Goal: Task Accomplishment & Management: Use online tool/utility

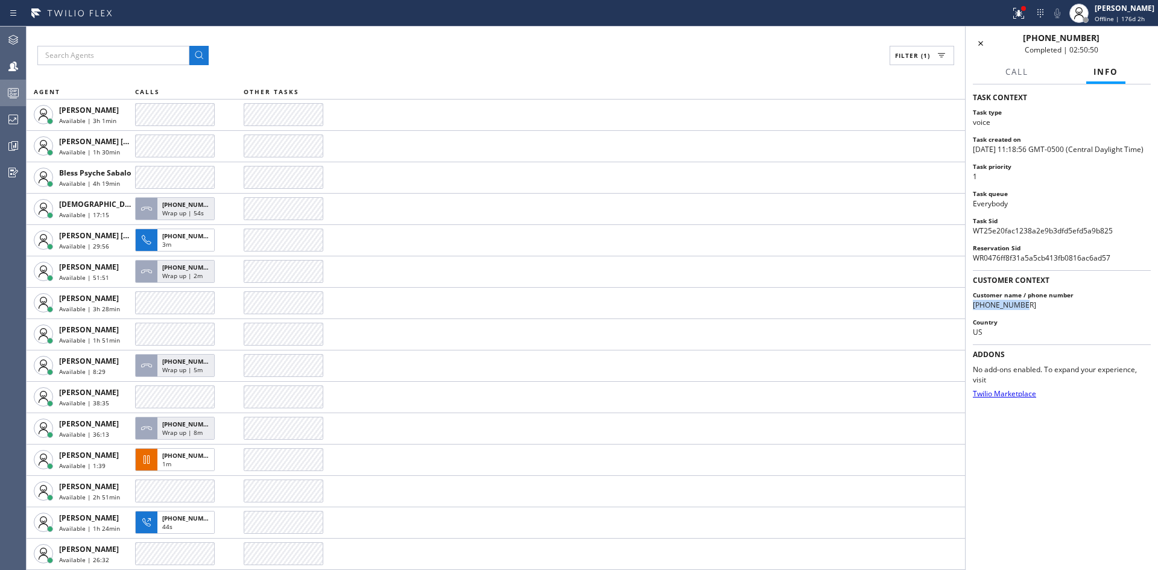
click at [11, 91] on icon at bounding box center [13, 93] width 14 height 14
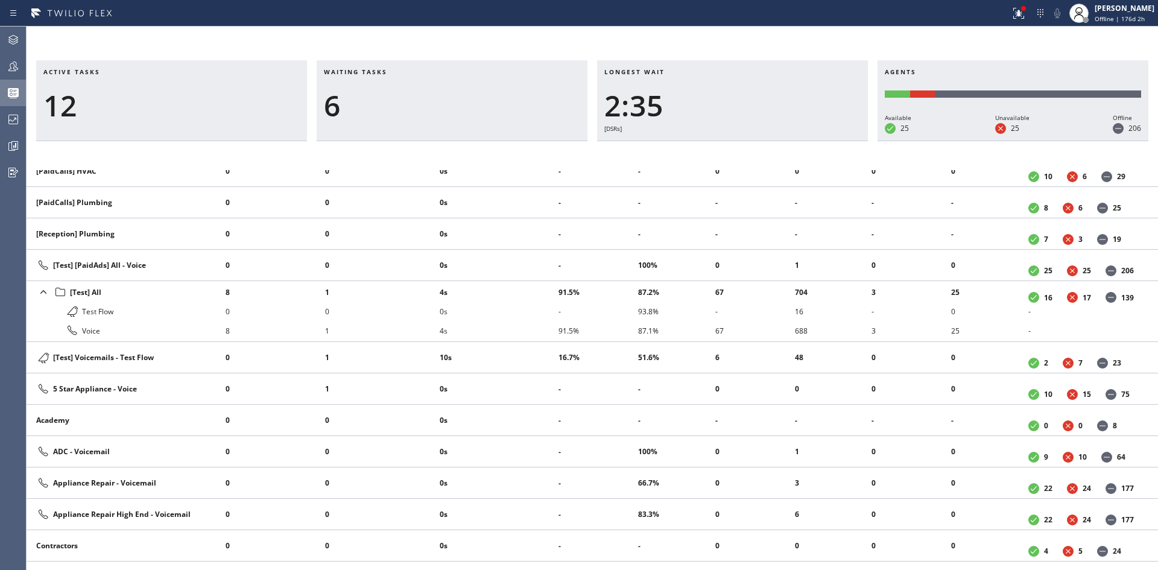
scroll to position [362, 0]
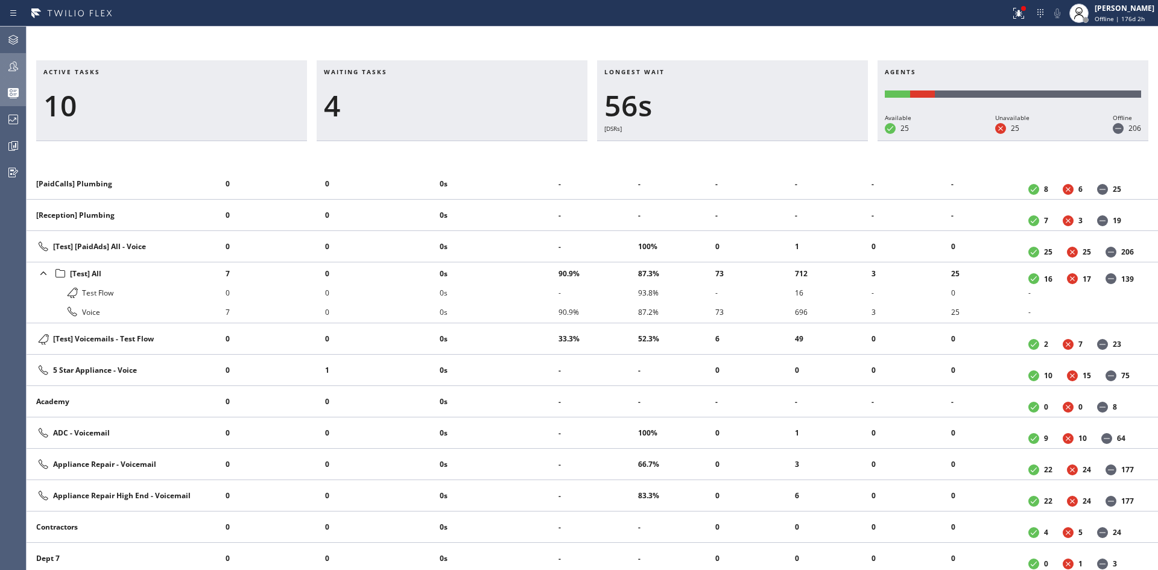
click at [13, 65] on icon at bounding box center [13, 66] width 14 height 14
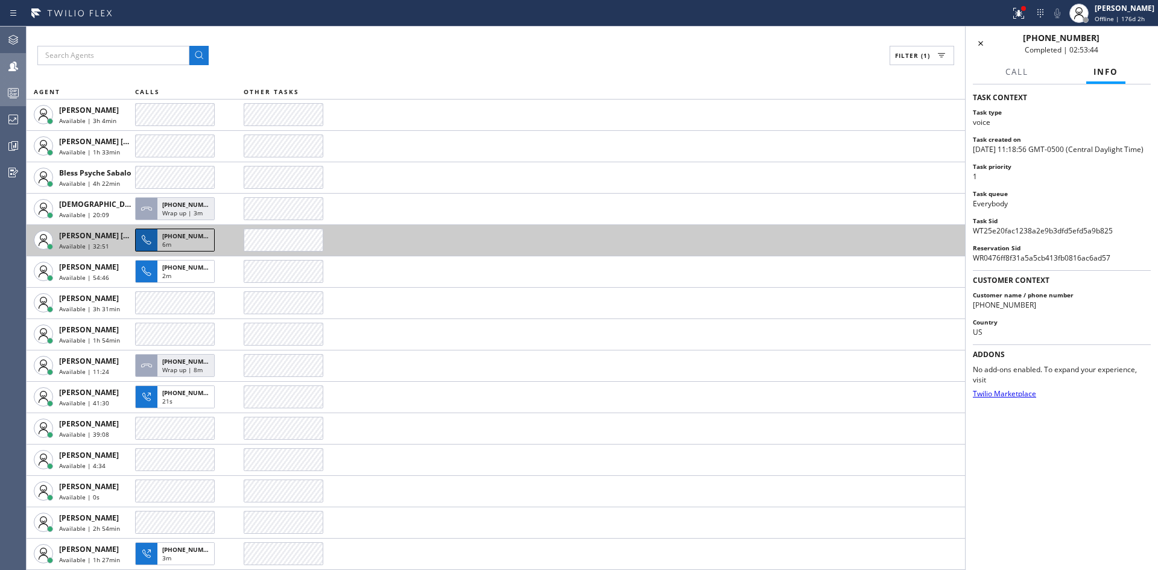
click at [173, 238] on span "[PHONE_NUMBER]" at bounding box center [189, 236] width 55 height 8
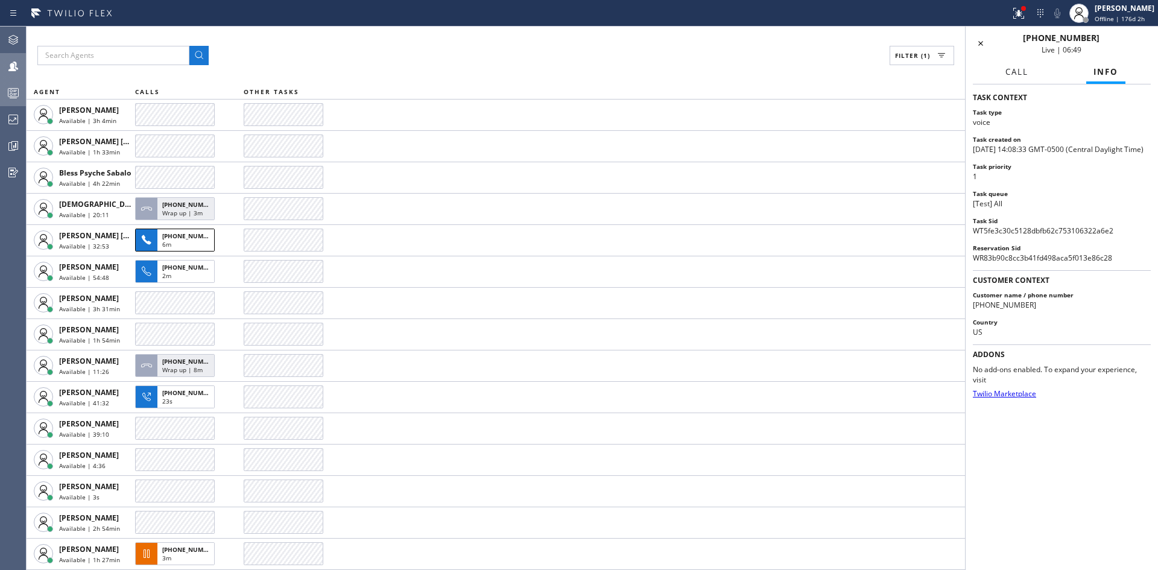
click at [1011, 74] on span "Call" at bounding box center [1017, 71] width 23 height 11
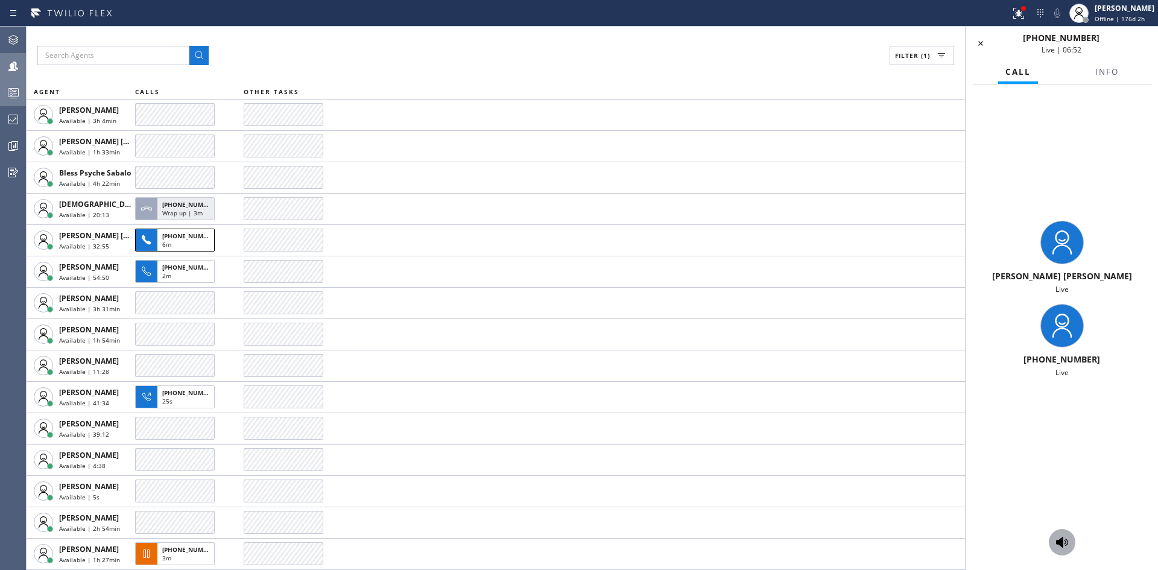
click at [1065, 532] on button at bounding box center [1062, 542] width 27 height 27
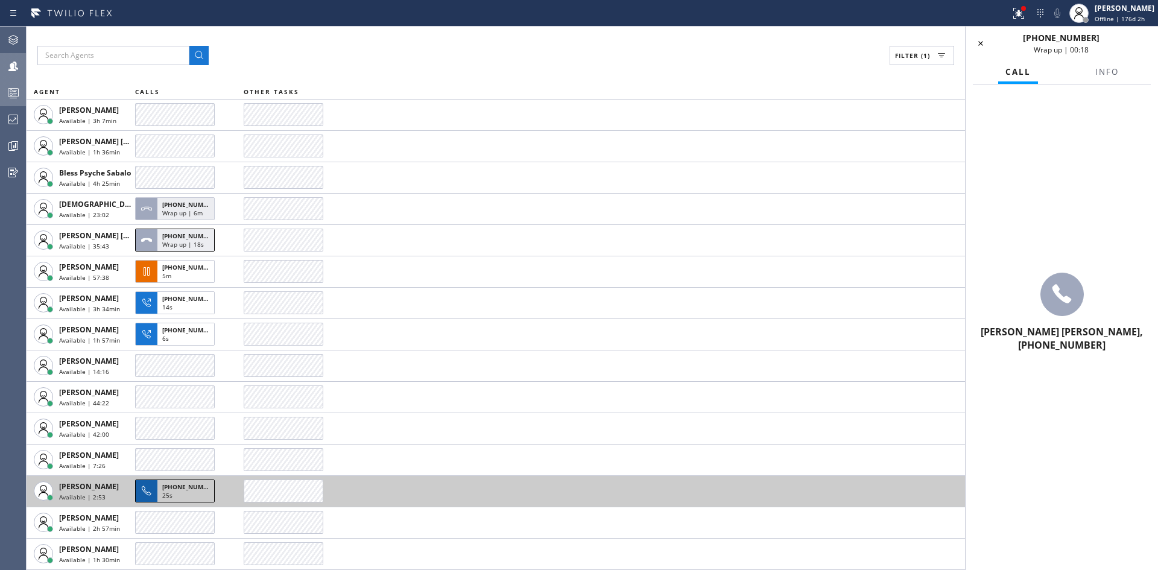
click at [173, 487] on span "[PHONE_NUMBER]" at bounding box center [189, 487] width 55 height 8
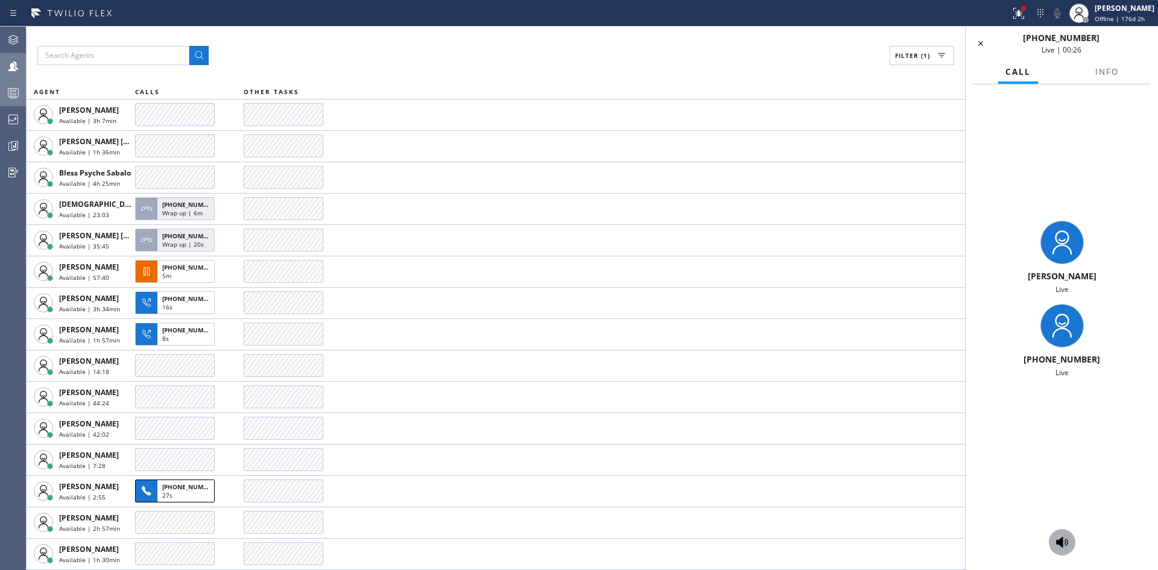
click at [1070, 541] on div at bounding box center [1062, 542] width 27 height 14
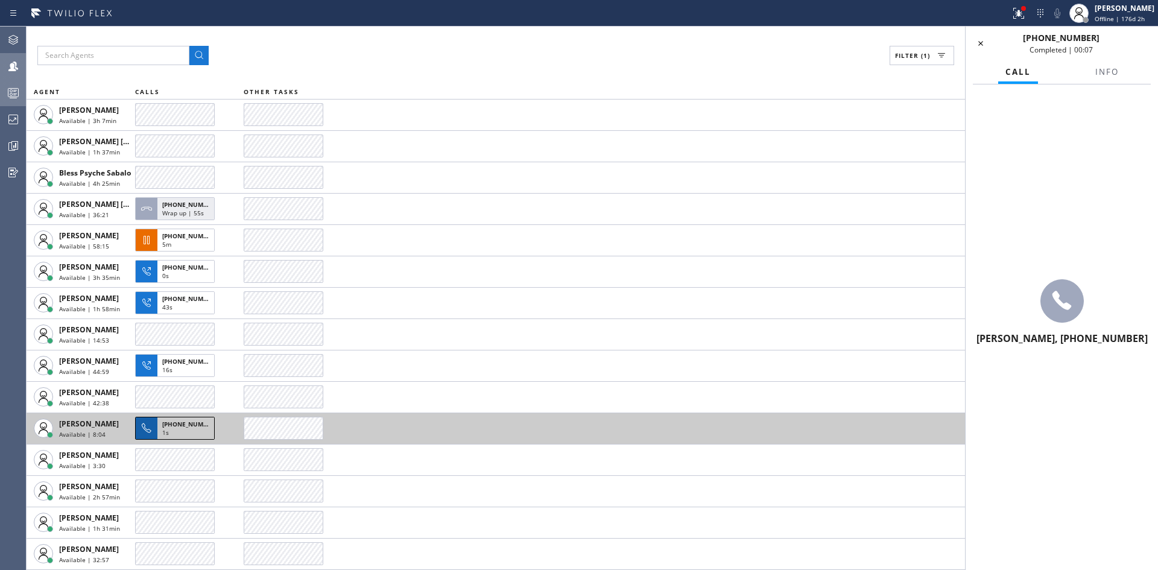
click at [186, 426] on span "[PHONE_NUMBER]" at bounding box center [189, 424] width 55 height 8
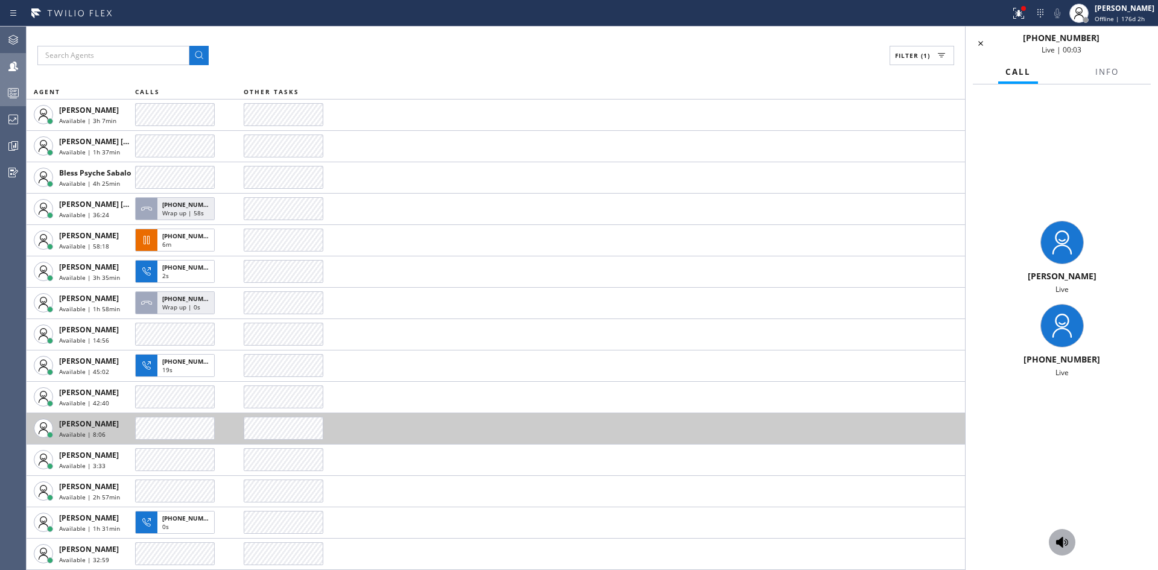
click at [1055, 544] on icon at bounding box center [1062, 542] width 14 height 14
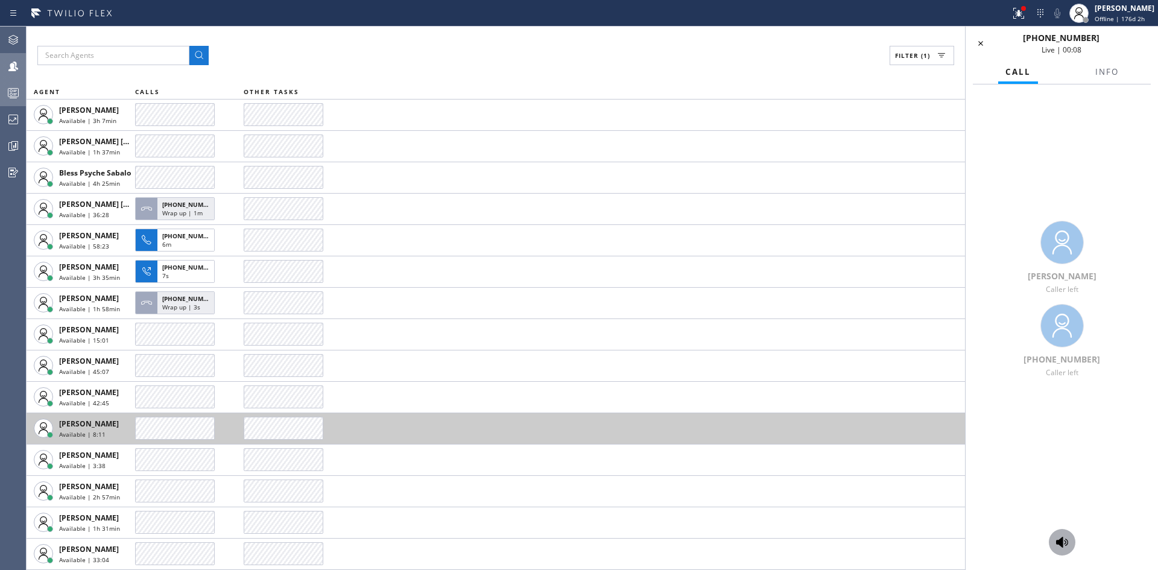
click at [1062, 537] on icon at bounding box center [1062, 542] width 14 height 14
click at [1070, 542] on div at bounding box center [1062, 542] width 27 height 14
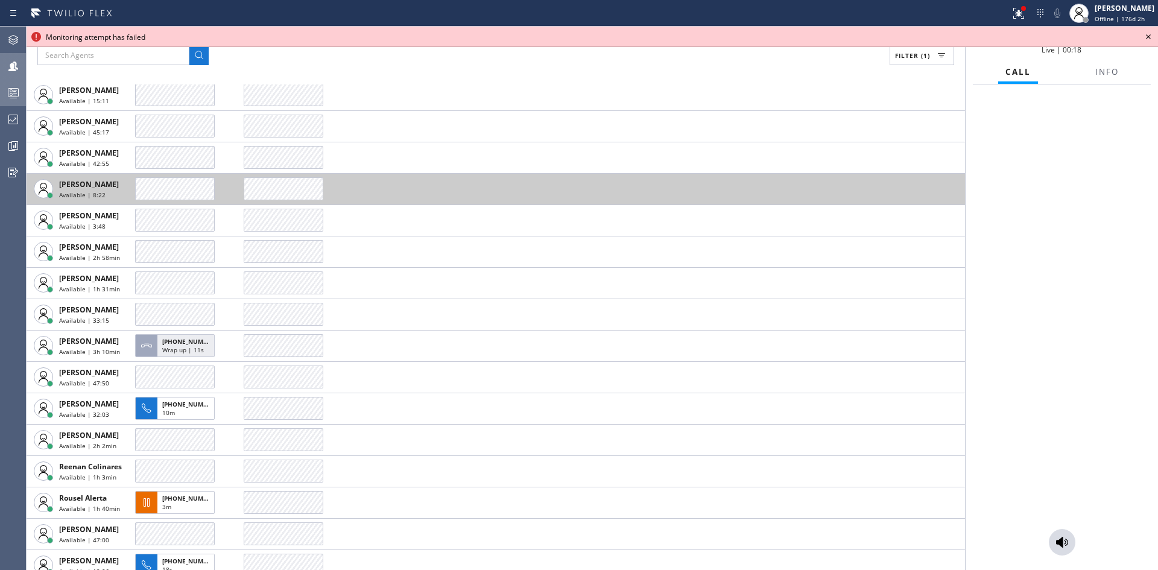
scroll to position [282, 0]
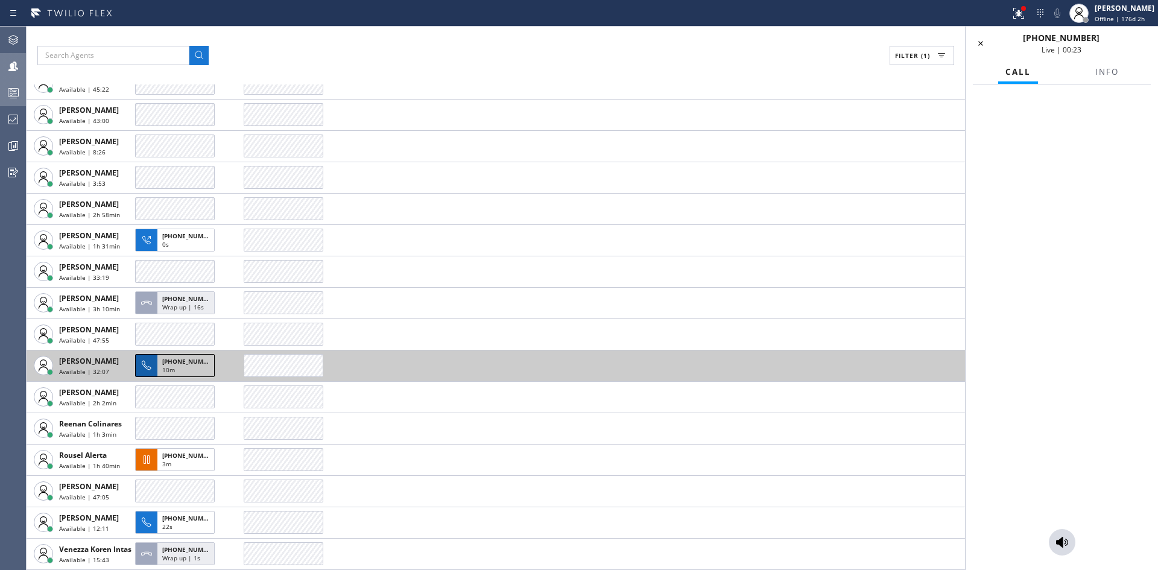
click at [175, 360] on span "[PHONE_NUMBER]" at bounding box center [189, 361] width 55 height 8
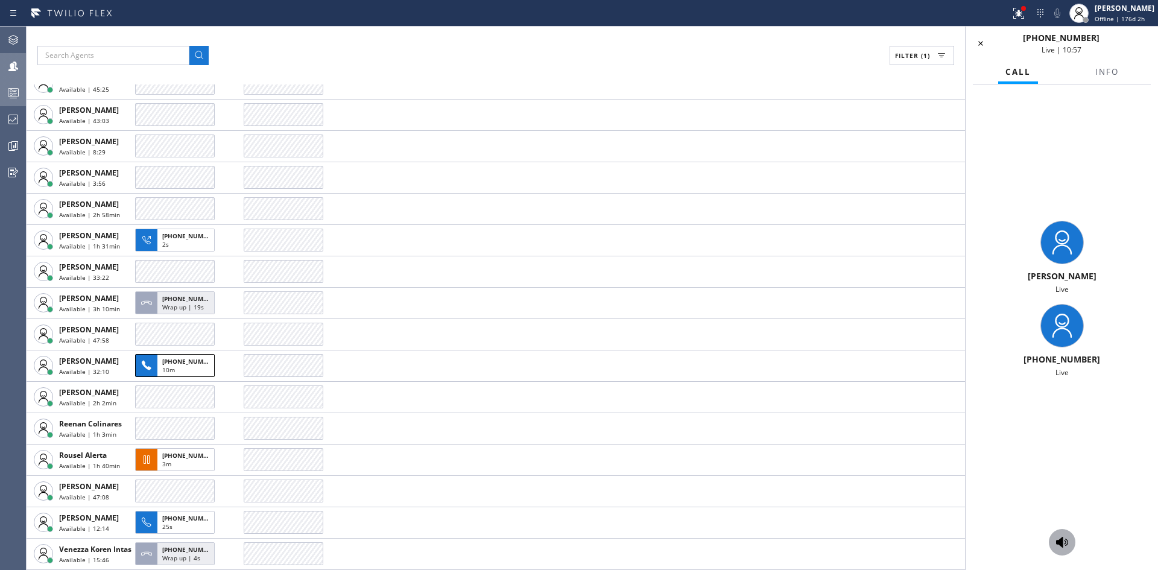
click at [1068, 540] on icon at bounding box center [1062, 542] width 14 height 14
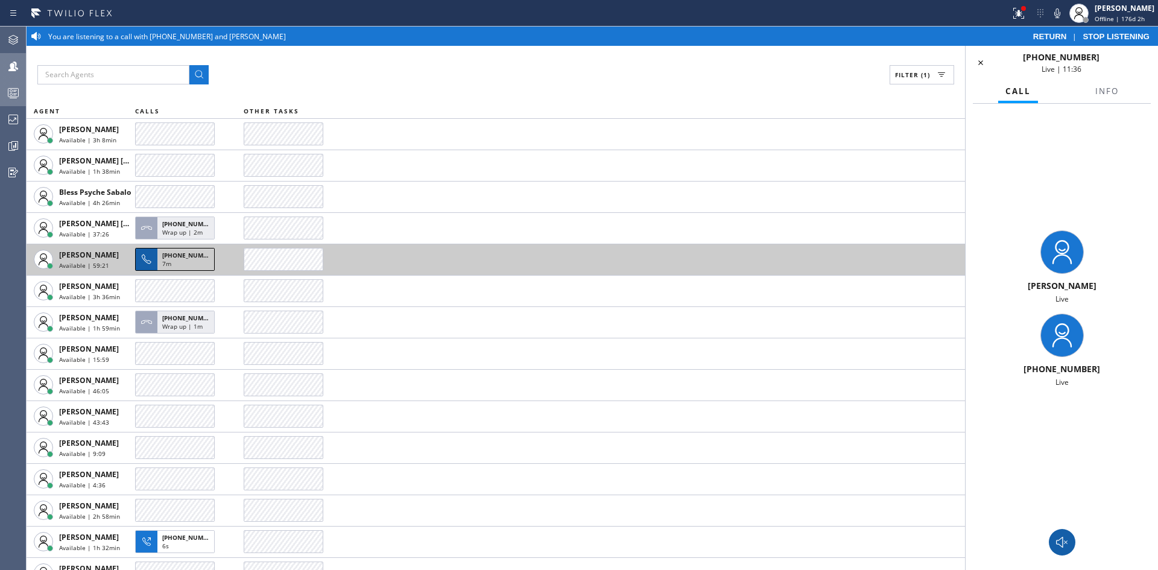
click at [183, 258] on span "[PHONE_NUMBER]" at bounding box center [189, 255] width 55 height 8
click at [193, 261] on div "7m" at bounding box center [185, 264] width 47 height 11
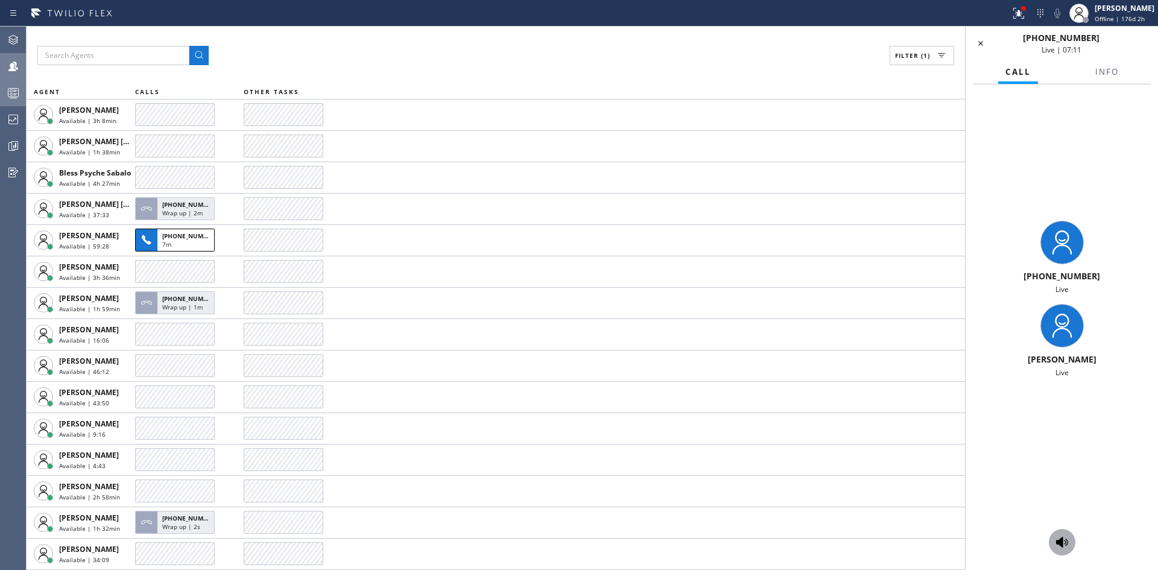
click at [1065, 543] on icon at bounding box center [1062, 542] width 14 height 14
click at [1066, 541] on icon at bounding box center [1062, 542] width 14 height 14
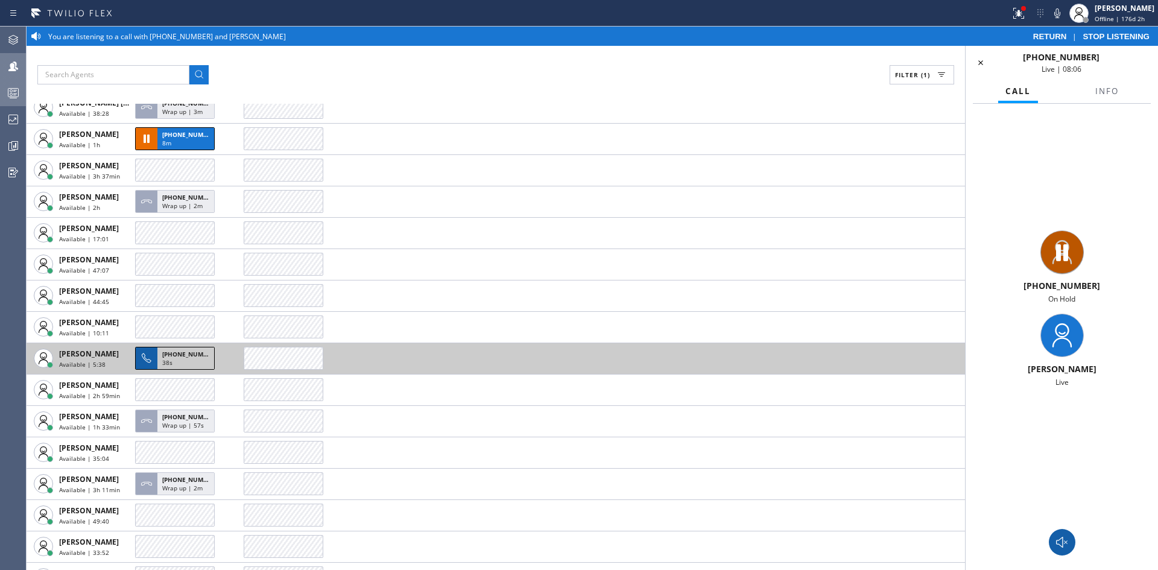
scroll to position [152, 0]
click at [175, 351] on span "[PHONE_NUMBER]" at bounding box center [189, 354] width 55 height 8
click at [144, 358] on icon at bounding box center [147, 358] width 10 height 10
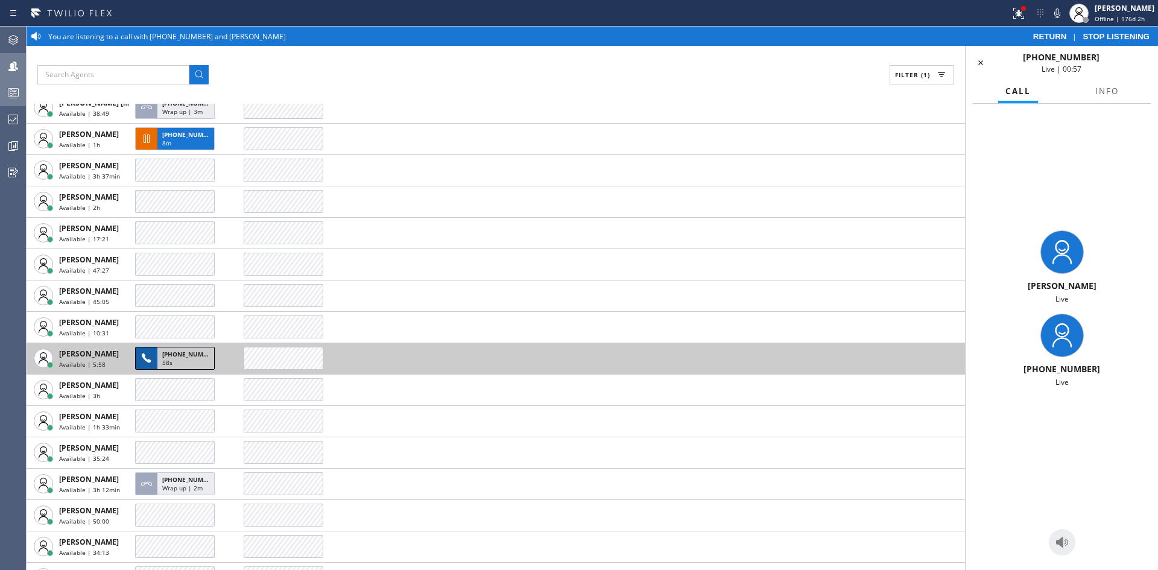
click at [165, 357] on span "[PHONE_NUMBER]" at bounding box center [189, 354] width 55 height 8
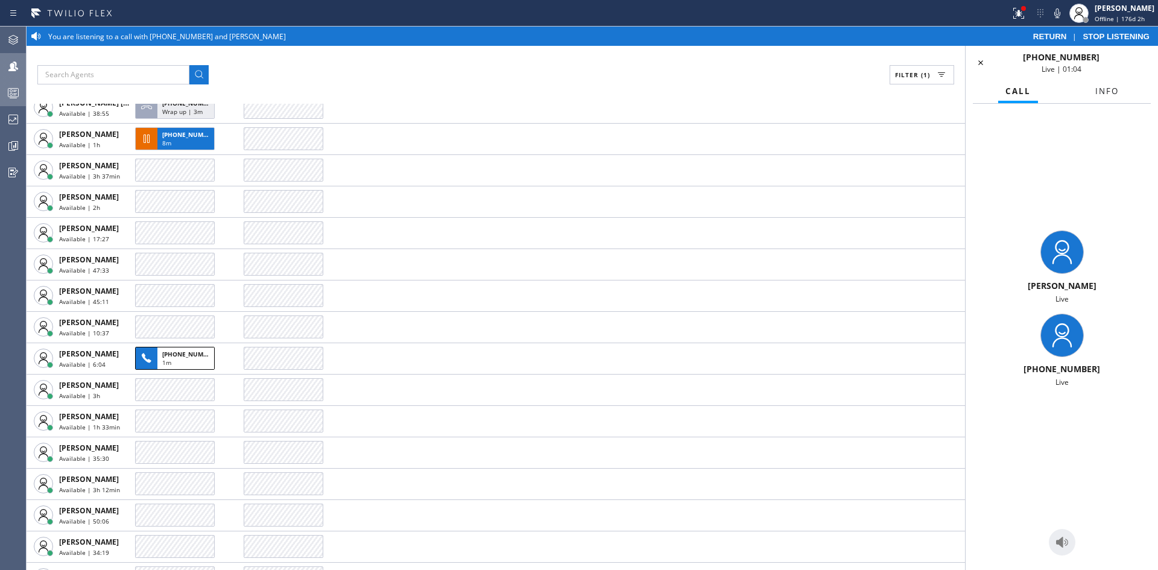
click at [1120, 92] on button "Info" at bounding box center [1107, 92] width 38 height 24
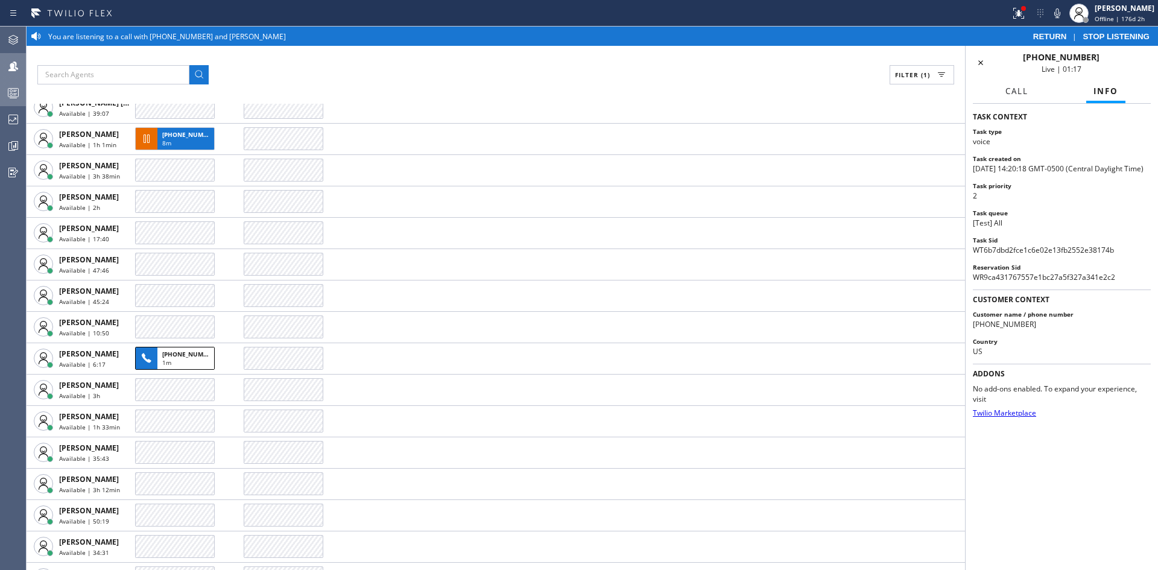
click at [1006, 96] on span "Call" at bounding box center [1017, 91] width 23 height 11
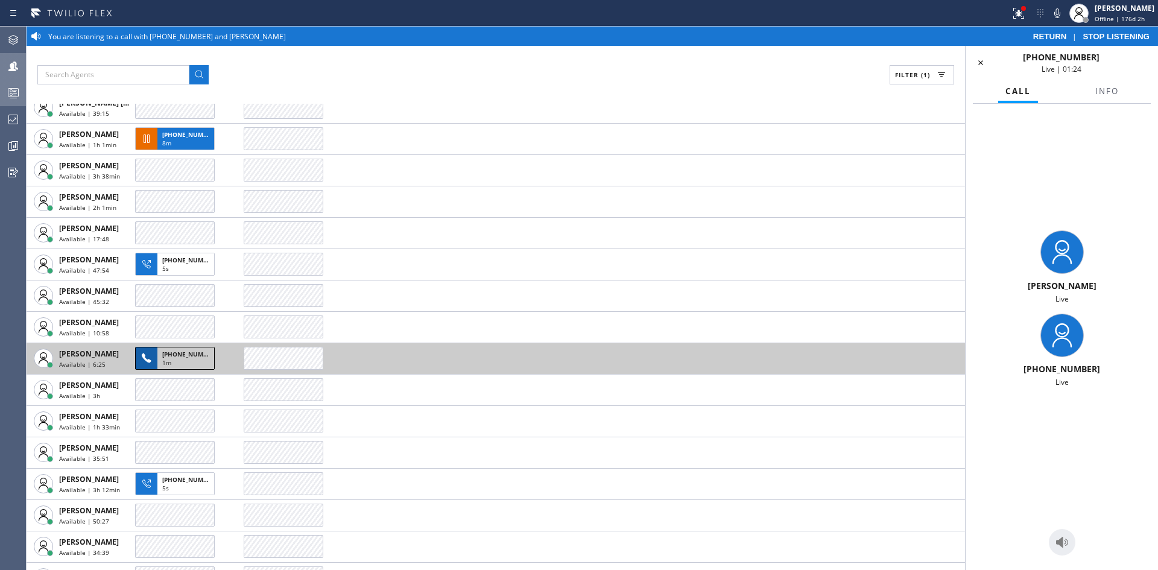
click at [165, 356] on span "[PHONE_NUMBER]" at bounding box center [189, 354] width 55 height 8
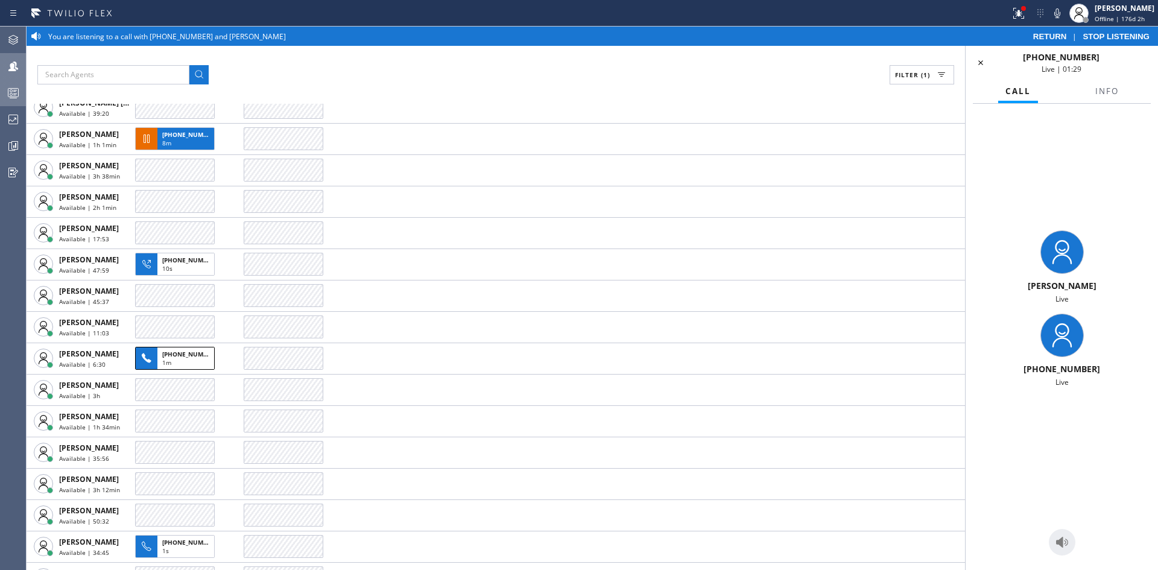
scroll to position [121, 0]
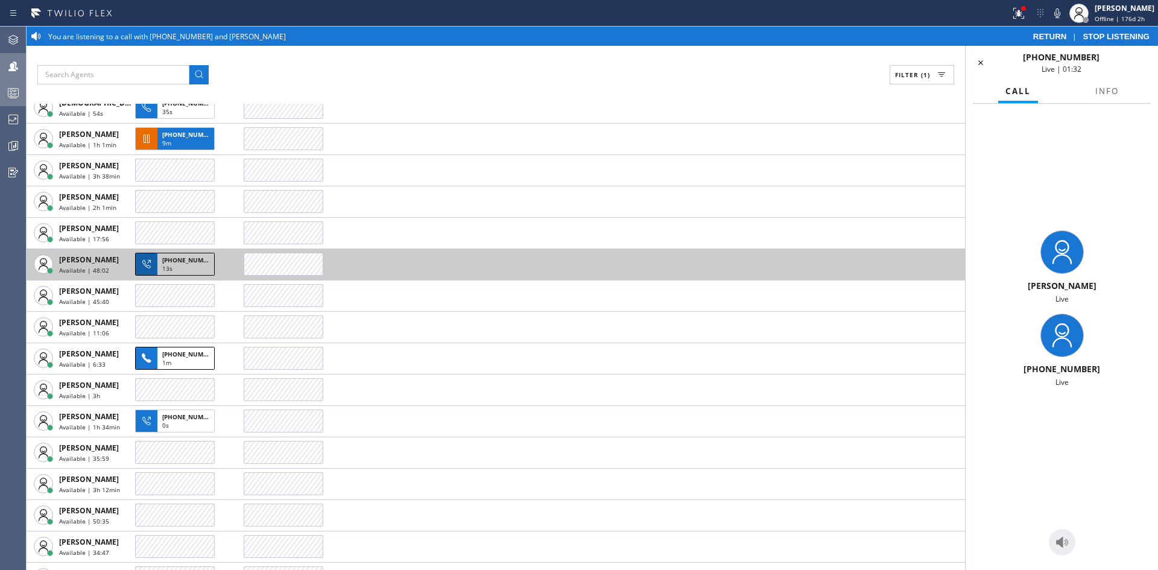
click at [173, 264] on span "[PHONE_NUMBER]" at bounding box center [189, 260] width 55 height 8
click at [173, 261] on span "[PHONE_NUMBER]" at bounding box center [189, 260] width 55 height 8
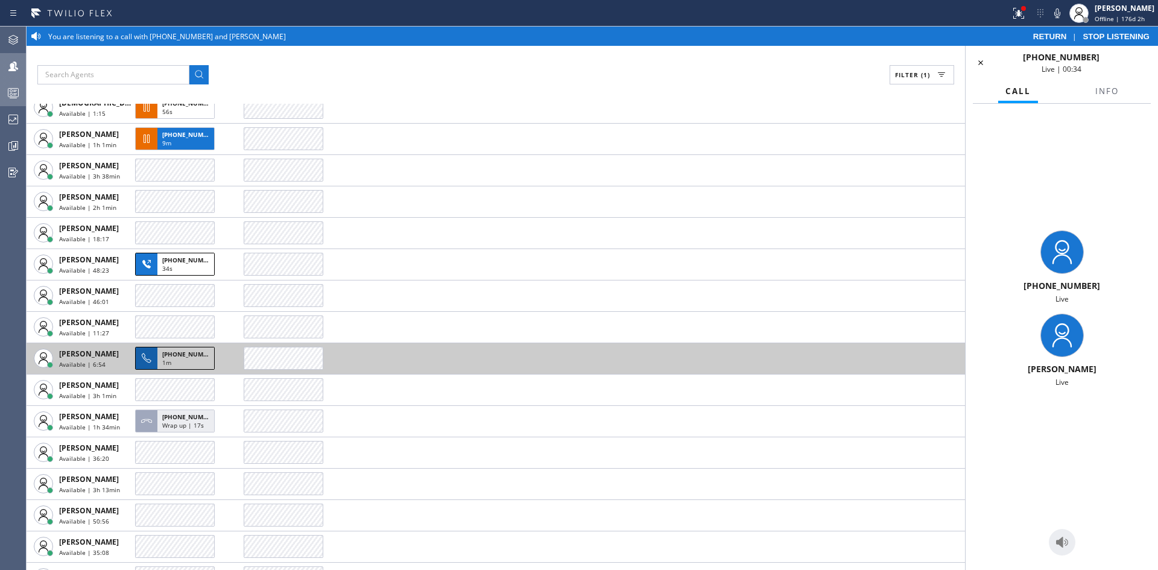
click at [184, 357] on span "[PHONE_NUMBER]" at bounding box center [189, 354] width 55 height 8
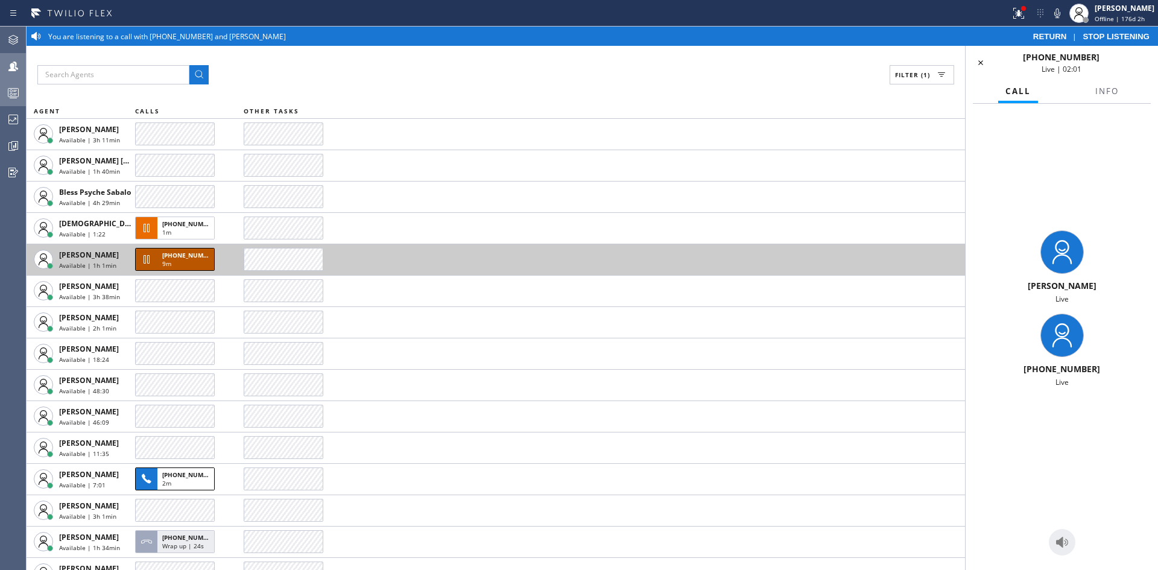
click at [187, 264] on div "9m" at bounding box center [185, 264] width 47 height 11
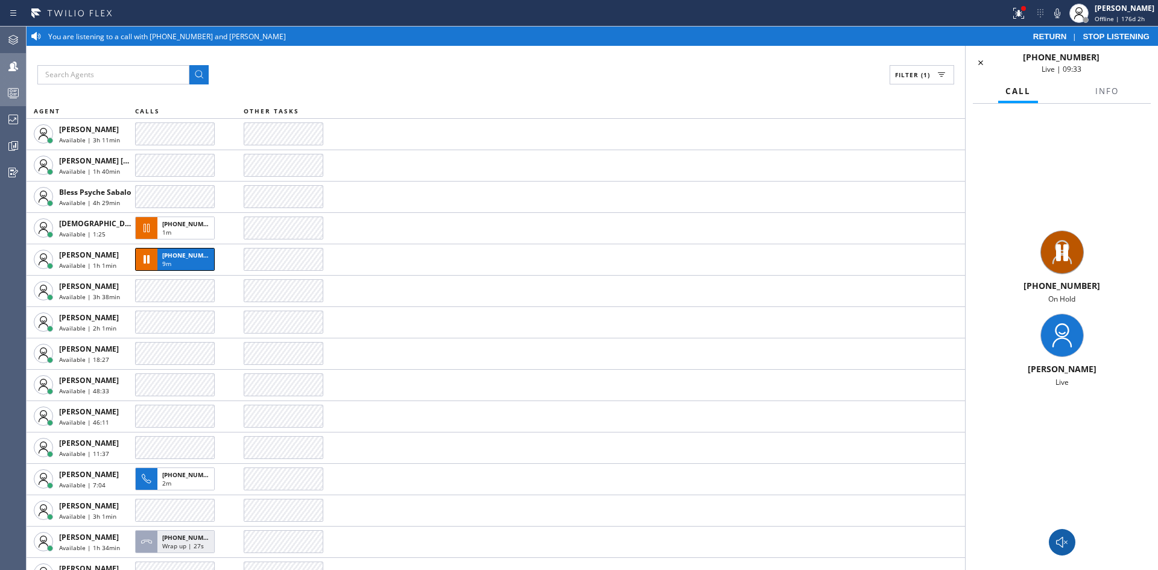
click at [1066, 547] on icon at bounding box center [1062, 542] width 14 height 14
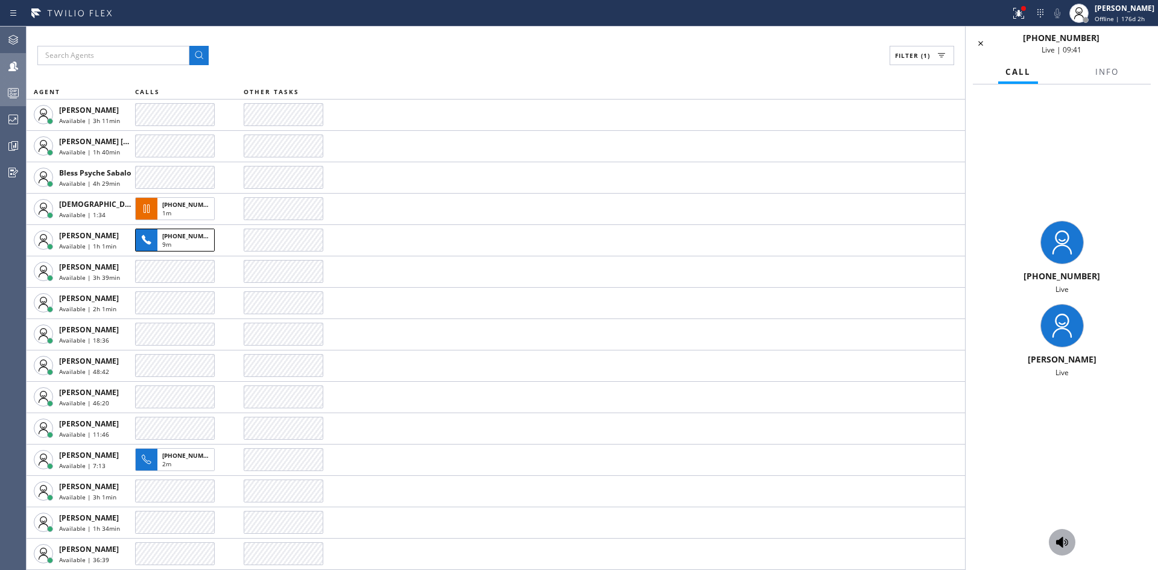
click at [1076, 544] on div at bounding box center [1062, 542] width 192 height 27
click at [1052, 544] on div at bounding box center [1062, 542] width 27 height 14
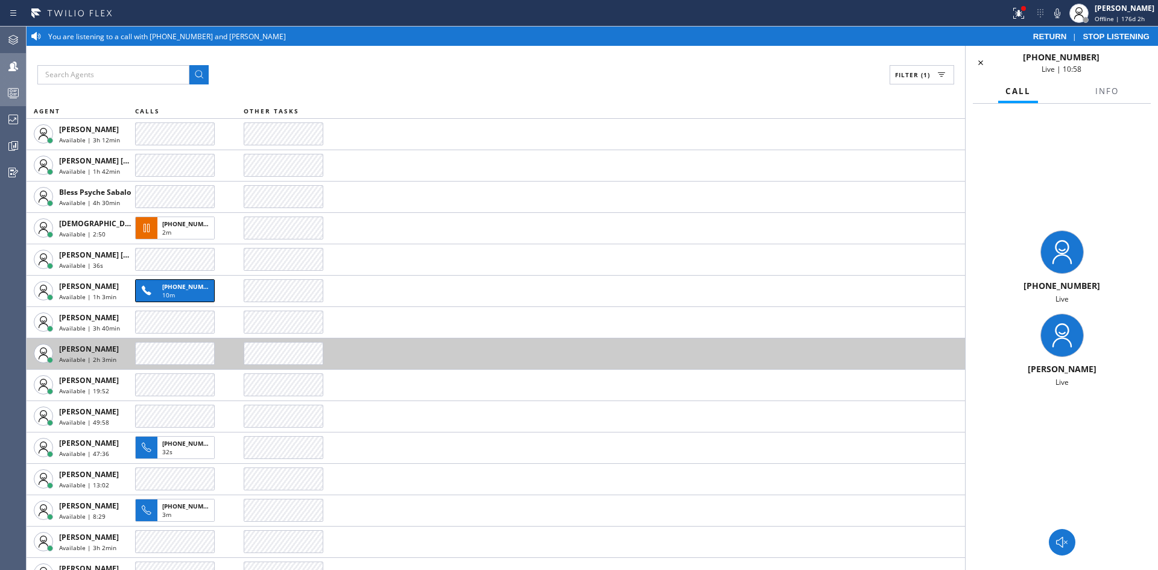
scroll to position [121, 0]
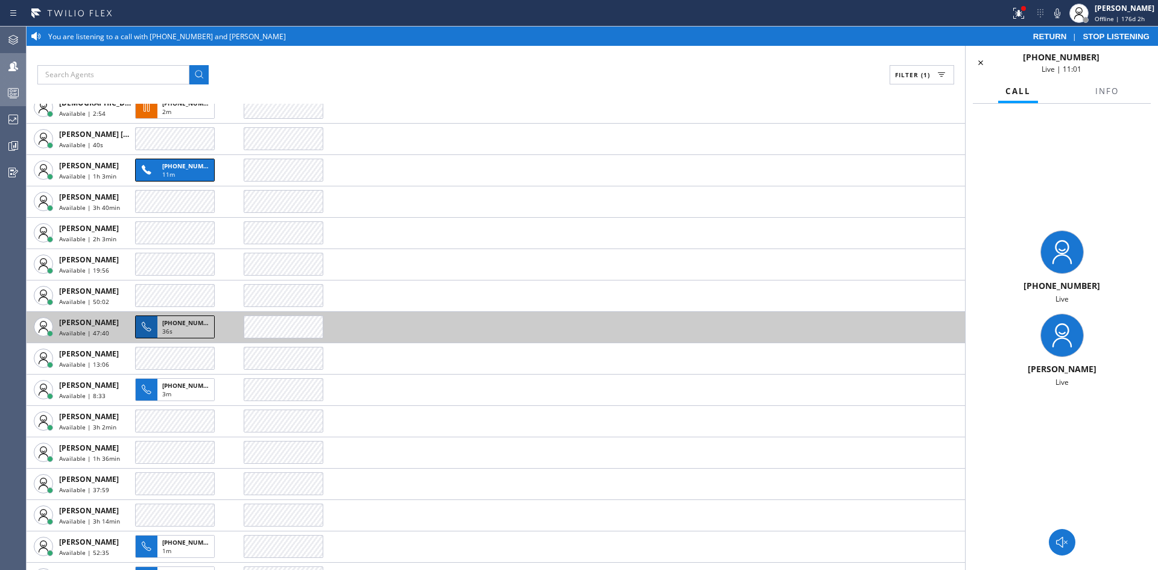
click at [183, 327] on div "36s" at bounding box center [185, 332] width 47 height 11
click at [168, 320] on span "[PHONE_NUMBER]" at bounding box center [189, 323] width 55 height 8
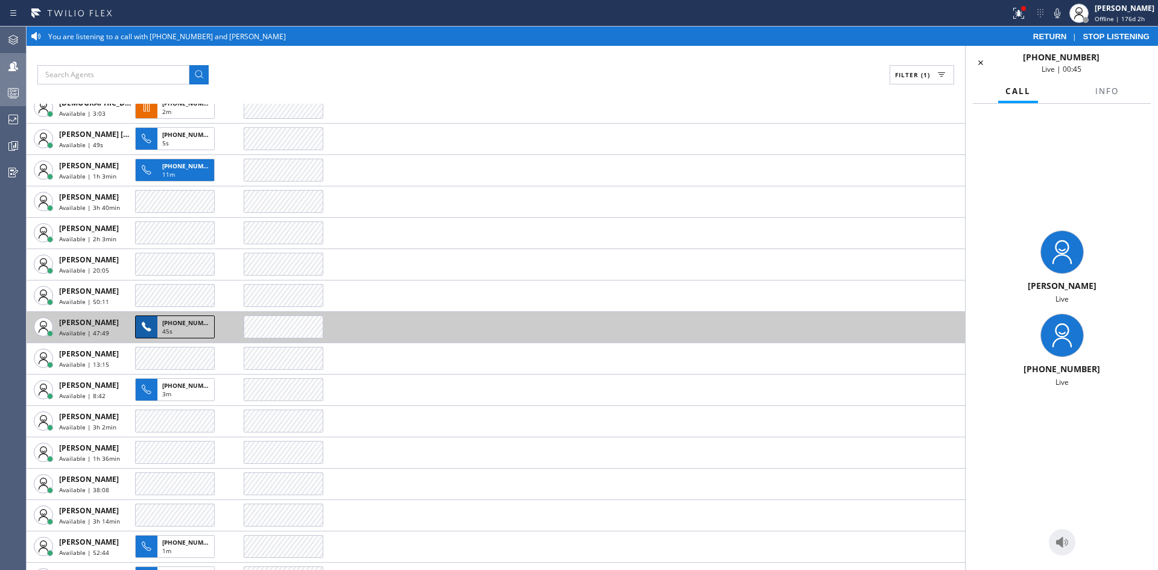
click at [168, 320] on span "[PHONE_NUMBER]" at bounding box center [189, 323] width 55 height 8
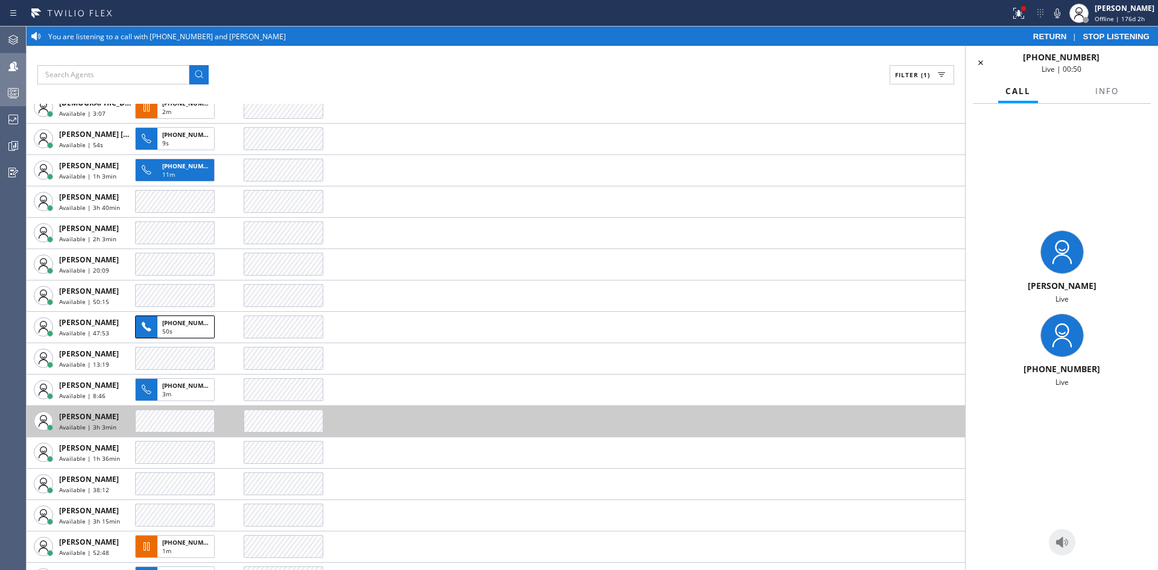
click at [642, 423] on td at bounding box center [604, 420] width 721 height 31
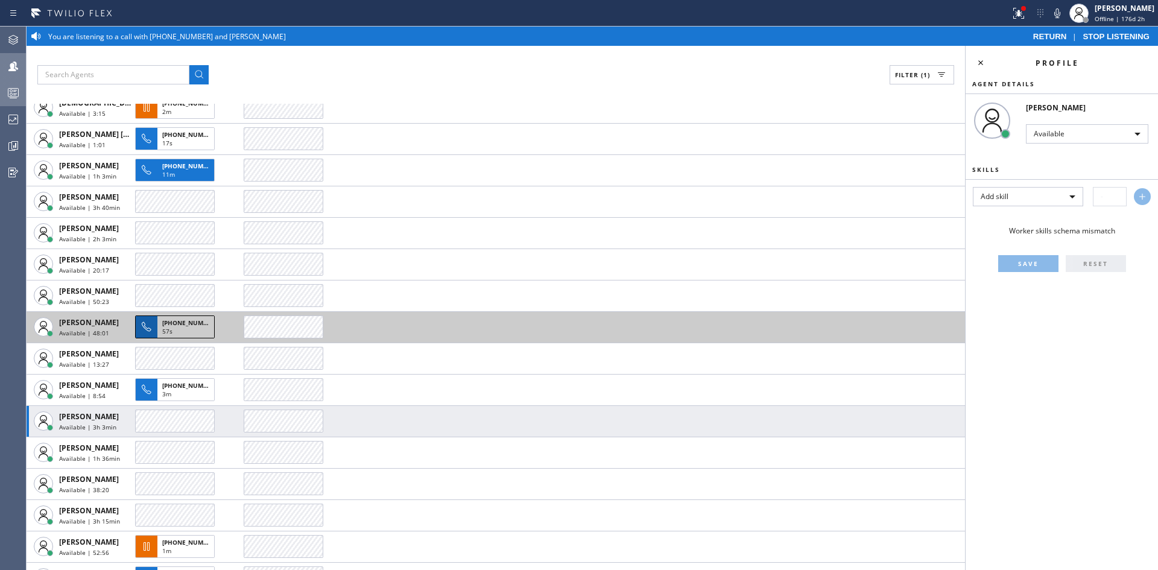
click at [166, 329] on span "57s" at bounding box center [167, 331] width 10 height 8
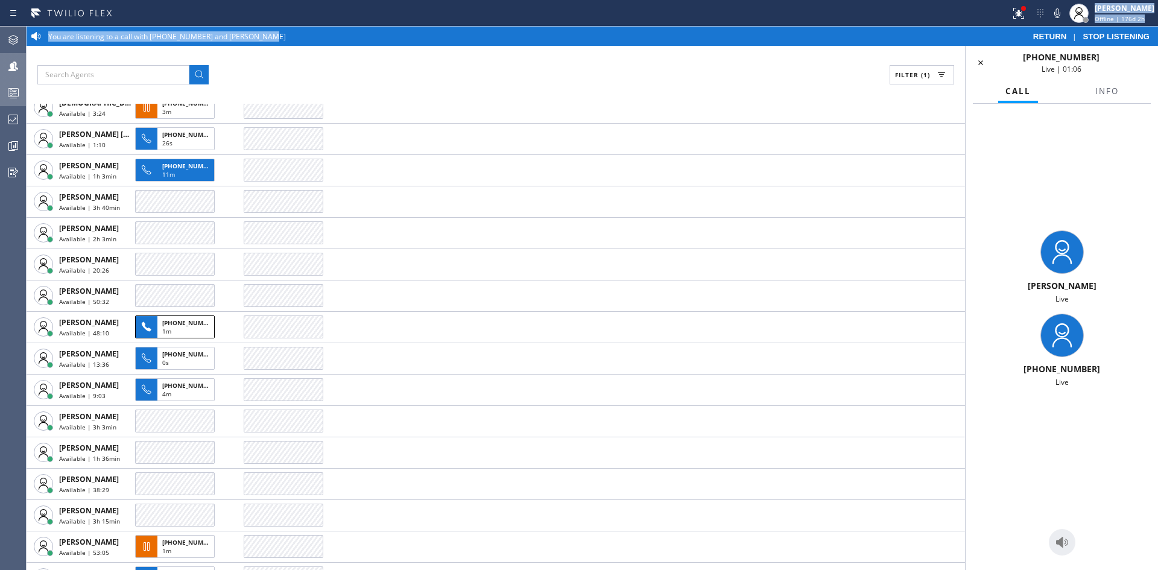
drag, startPoint x: 926, startPoint y: 37, endPoint x: 911, endPoint y: 14, distance: 27.9
click at [911, 14] on div "Status report Issues detected These issues could affect your workflow. Please c…" at bounding box center [579, 285] width 1158 height 570
click at [1113, 95] on span "Info" at bounding box center [1107, 91] width 24 height 11
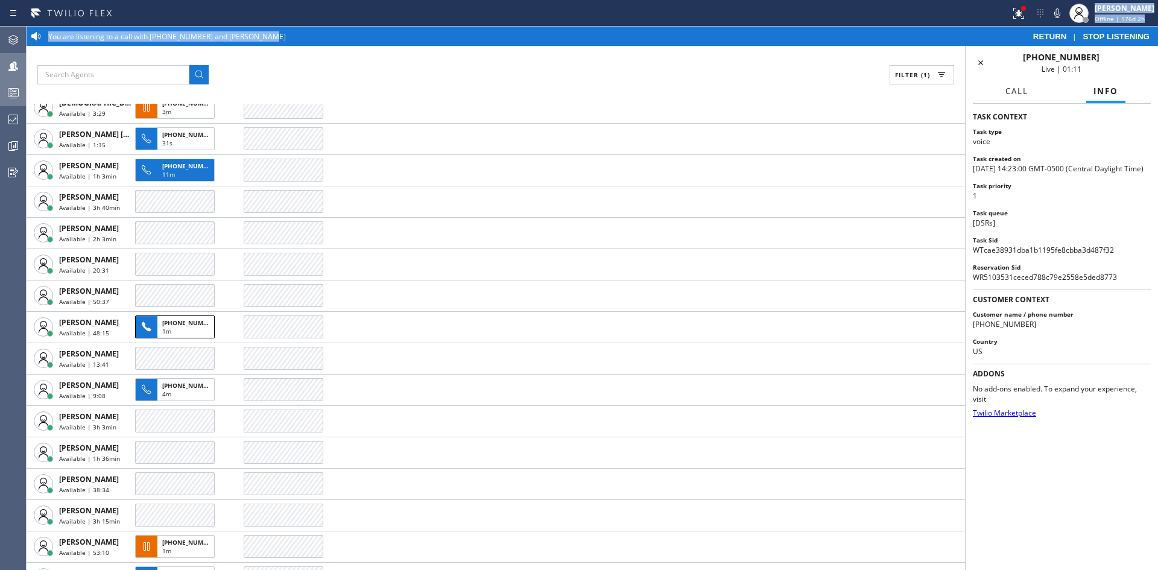
click at [1013, 89] on span "Call" at bounding box center [1017, 91] width 23 height 11
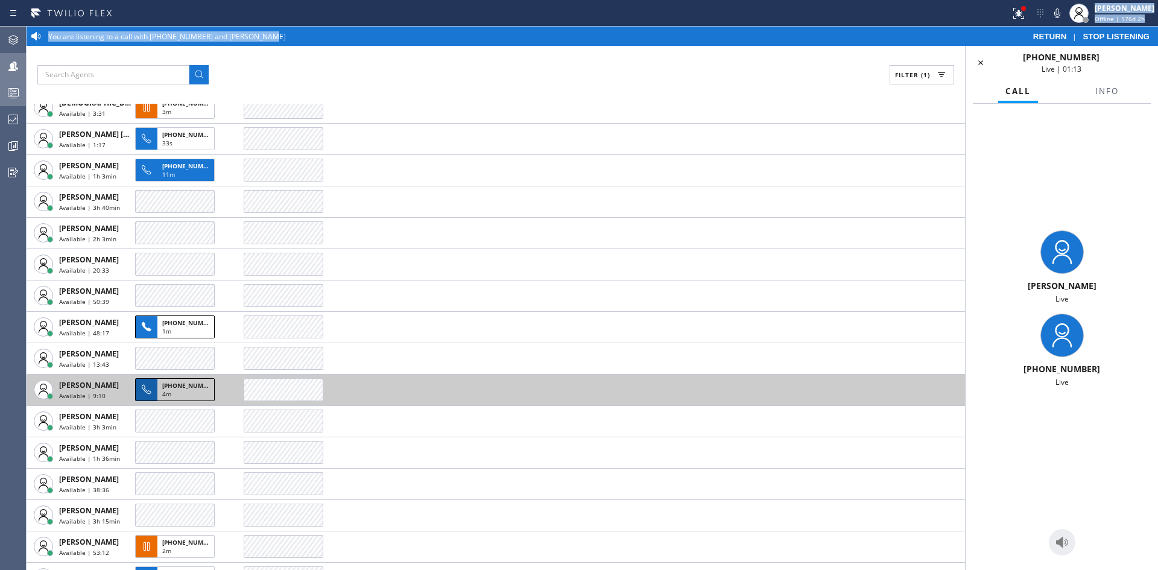
click at [180, 389] on span "[PHONE_NUMBER]" at bounding box center [189, 385] width 55 height 8
click at [180, 388] on span "[PHONE_NUMBER]" at bounding box center [189, 385] width 55 height 8
click at [154, 387] on div at bounding box center [147, 390] width 22 height 22
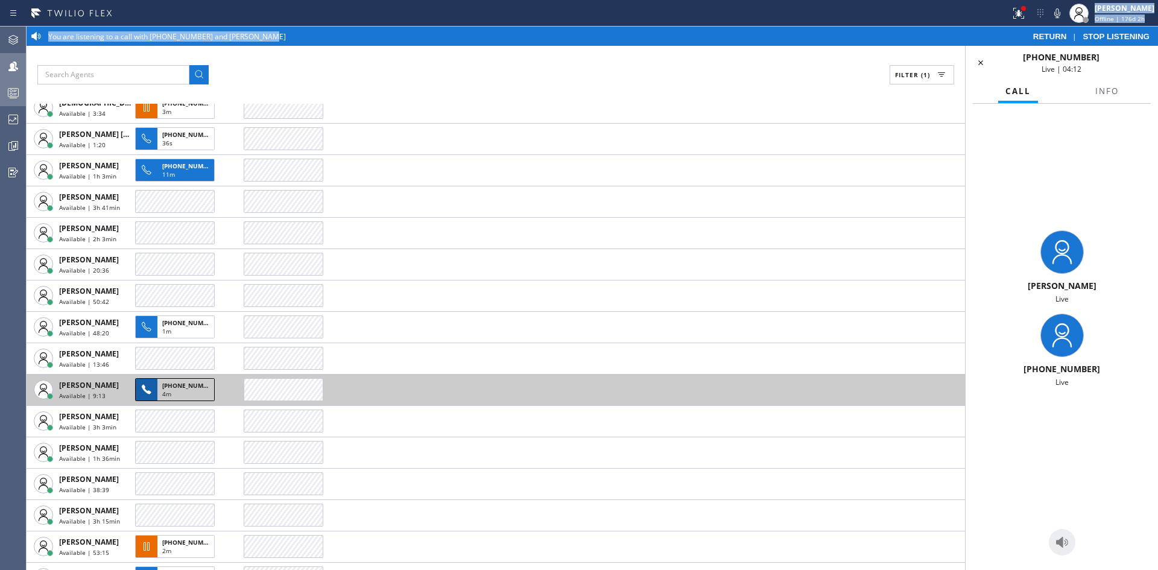
click at [147, 387] on icon at bounding box center [146, 389] width 14 height 14
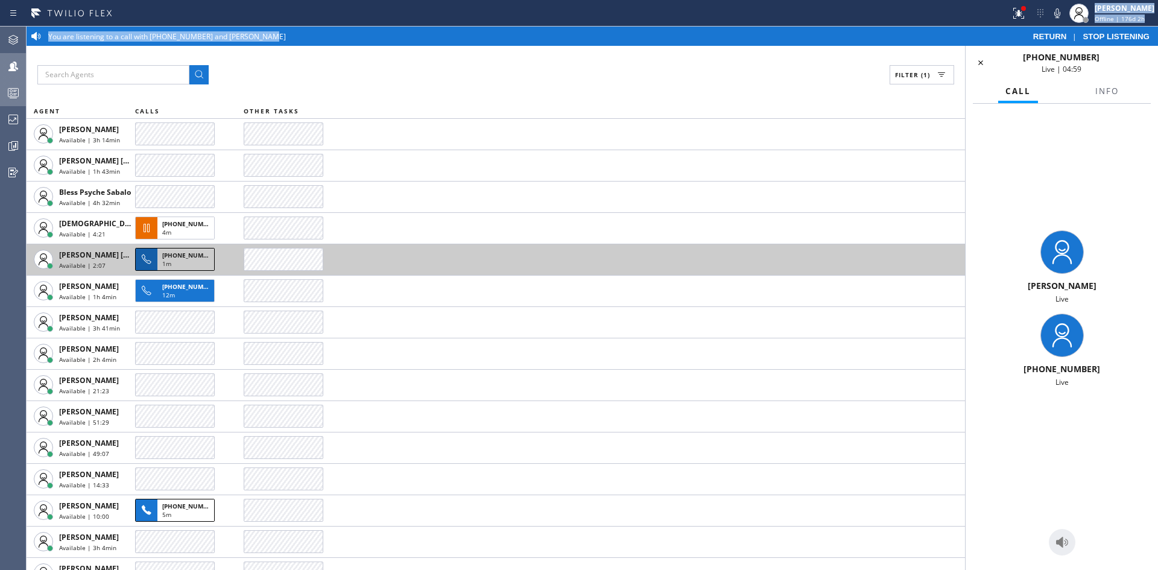
click at [185, 253] on span "[PHONE_NUMBER]" at bounding box center [189, 255] width 55 height 8
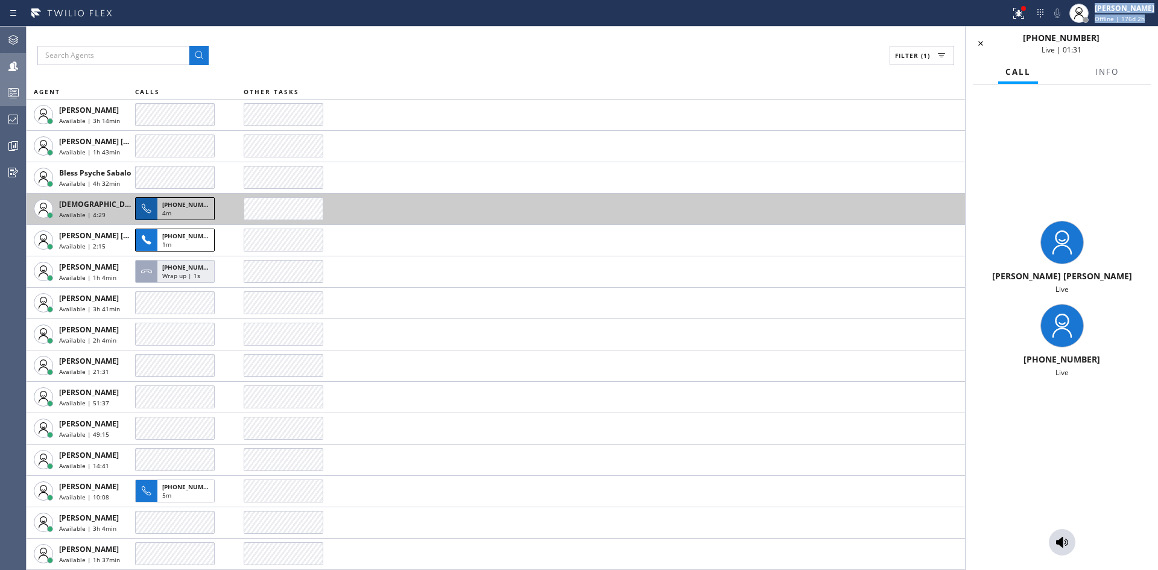
click at [175, 203] on span "[PHONE_NUMBER]" at bounding box center [189, 204] width 55 height 8
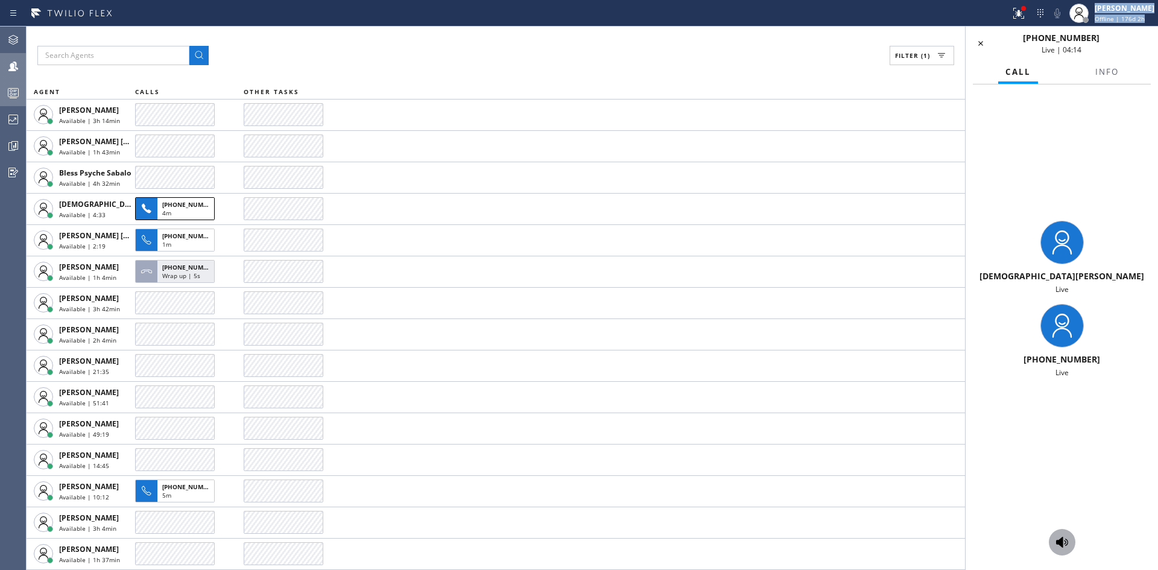
click at [1063, 544] on icon at bounding box center [1062, 542] width 12 height 11
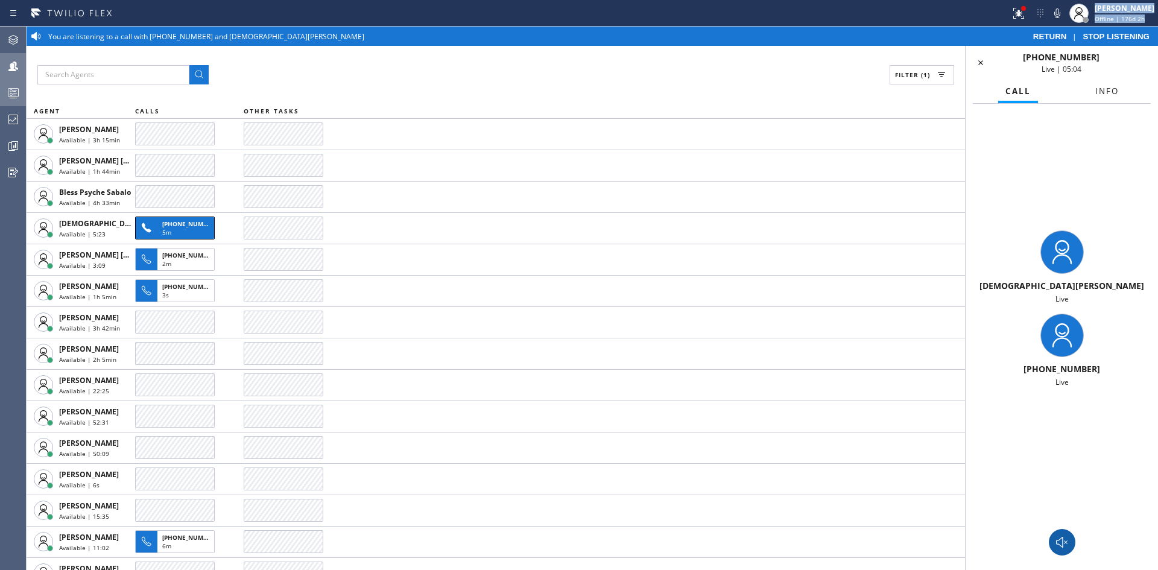
click at [1106, 92] on span "Info" at bounding box center [1107, 91] width 24 height 11
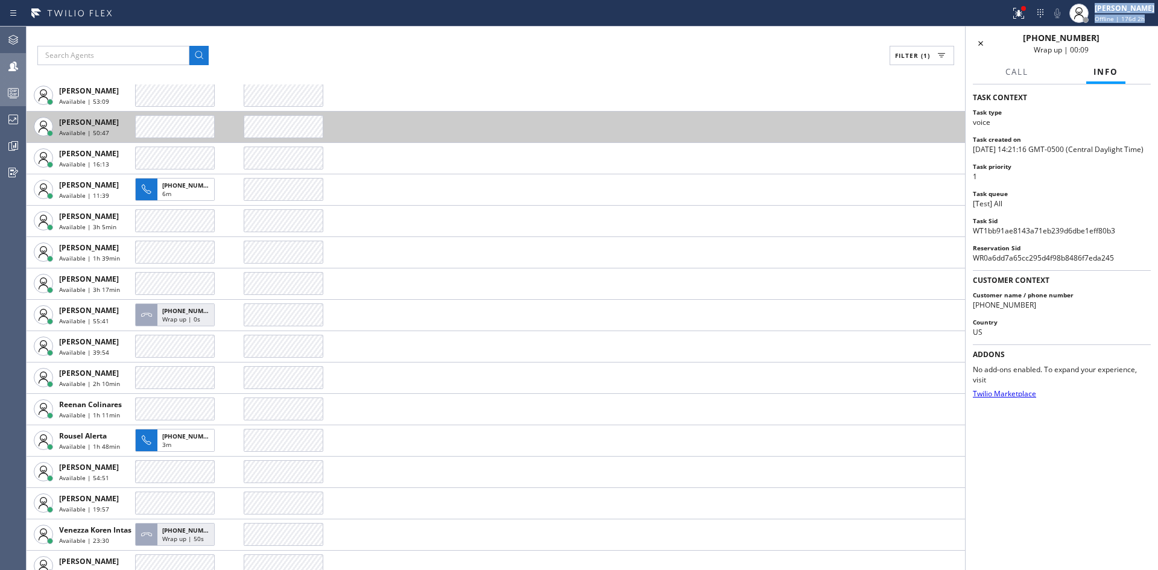
scroll to position [314, 0]
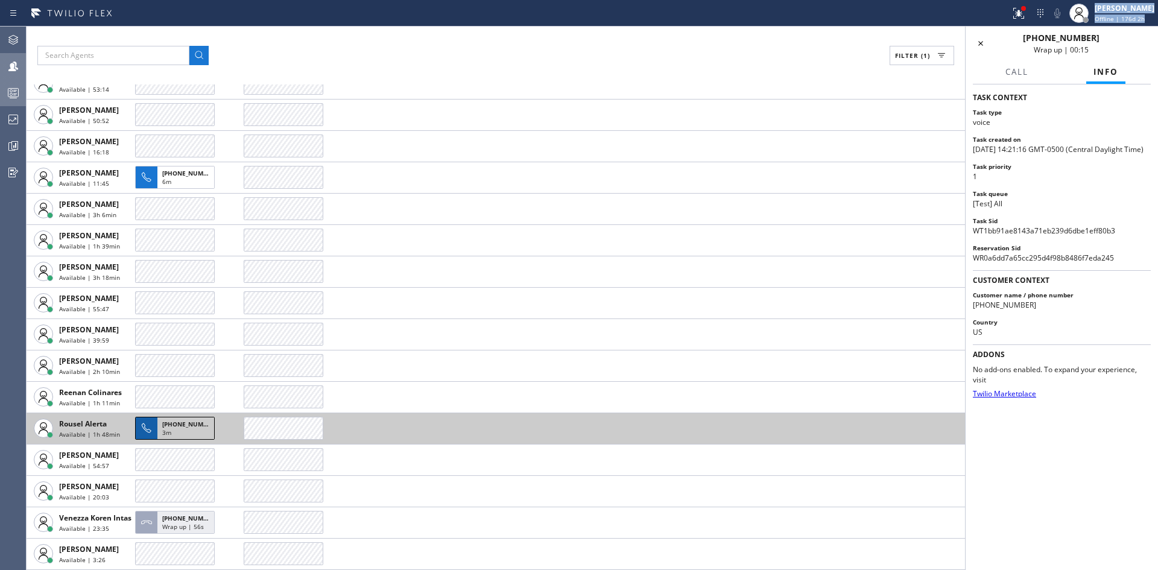
click at [194, 427] on span "[PHONE_NUMBER]" at bounding box center [189, 424] width 55 height 8
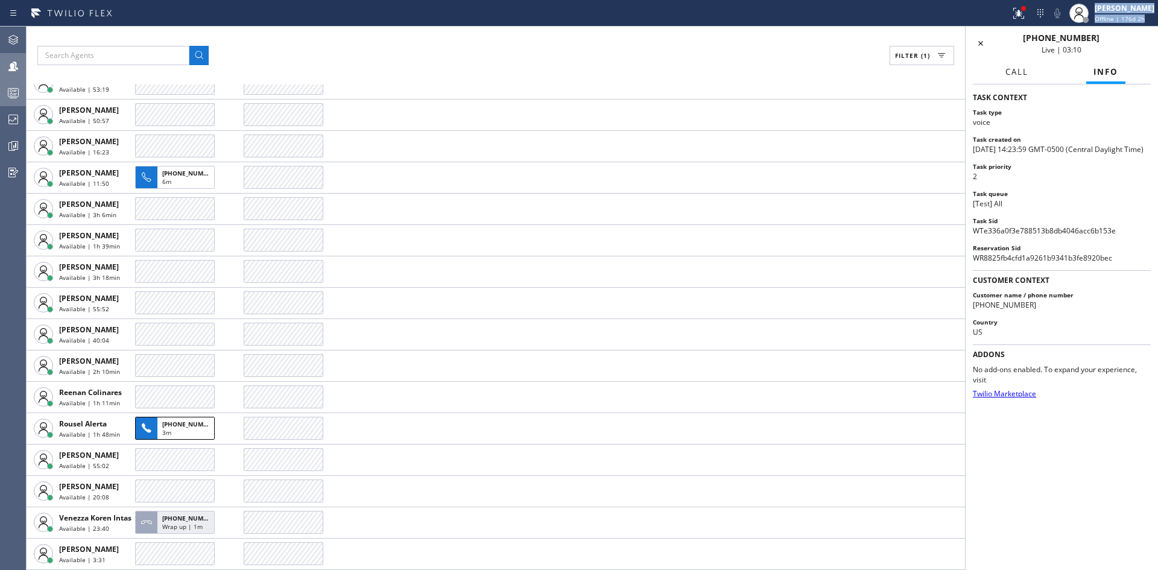
click at [1018, 75] on span "Call" at bounding box center [1017, 71] width 23 height 11
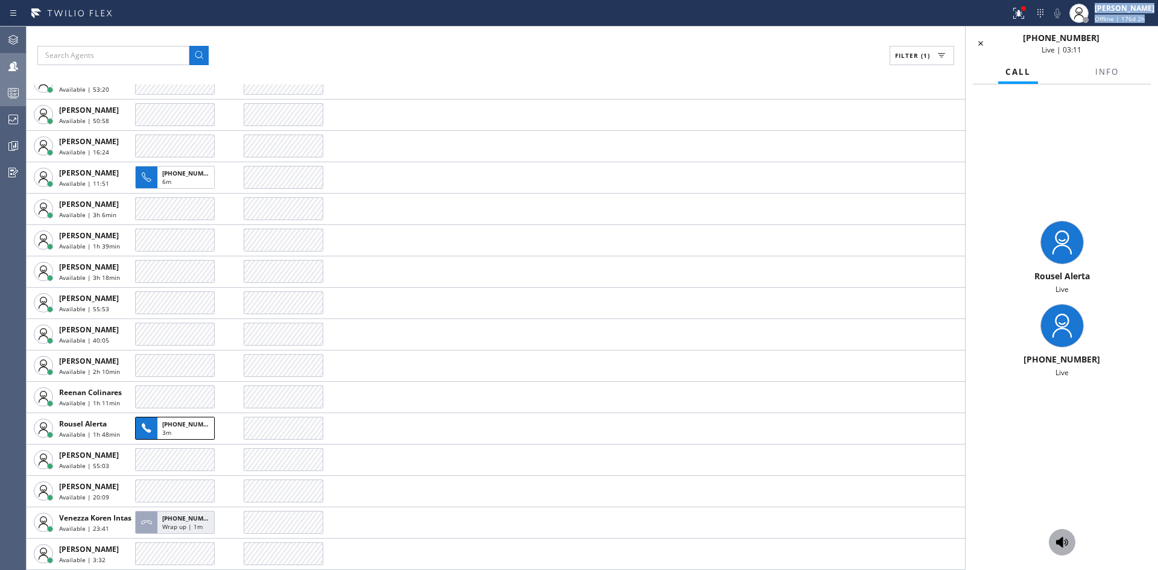
click at [1059, 553] on button at bounding box center [1062, 542] width 27 height 27
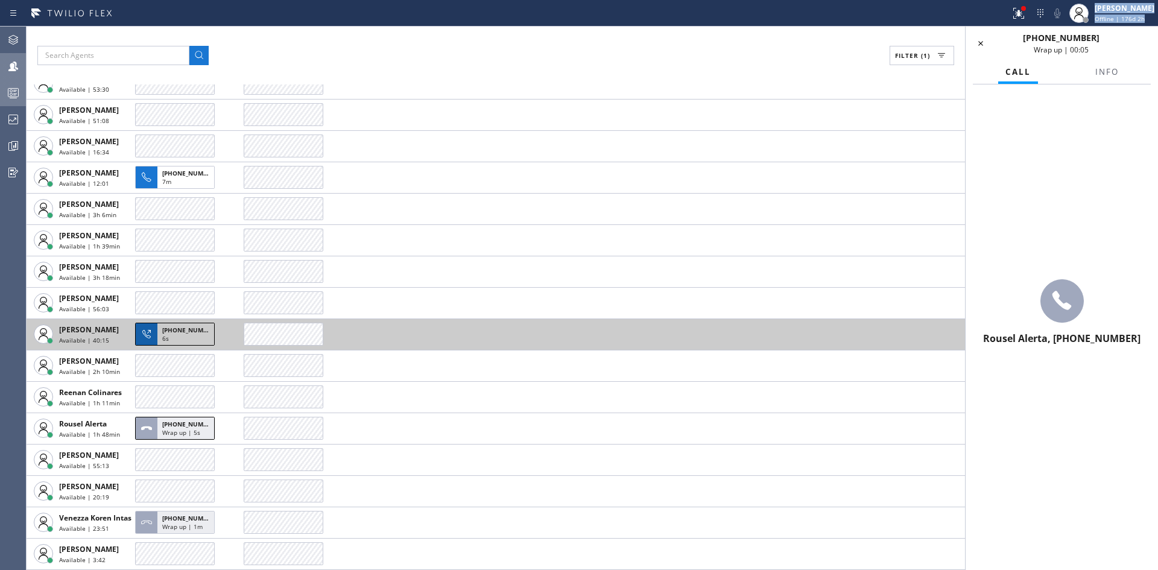
click at [188, 328] on span "[PHONE_NUMBER]" at bounding box center [189, 330] width 55 height 8
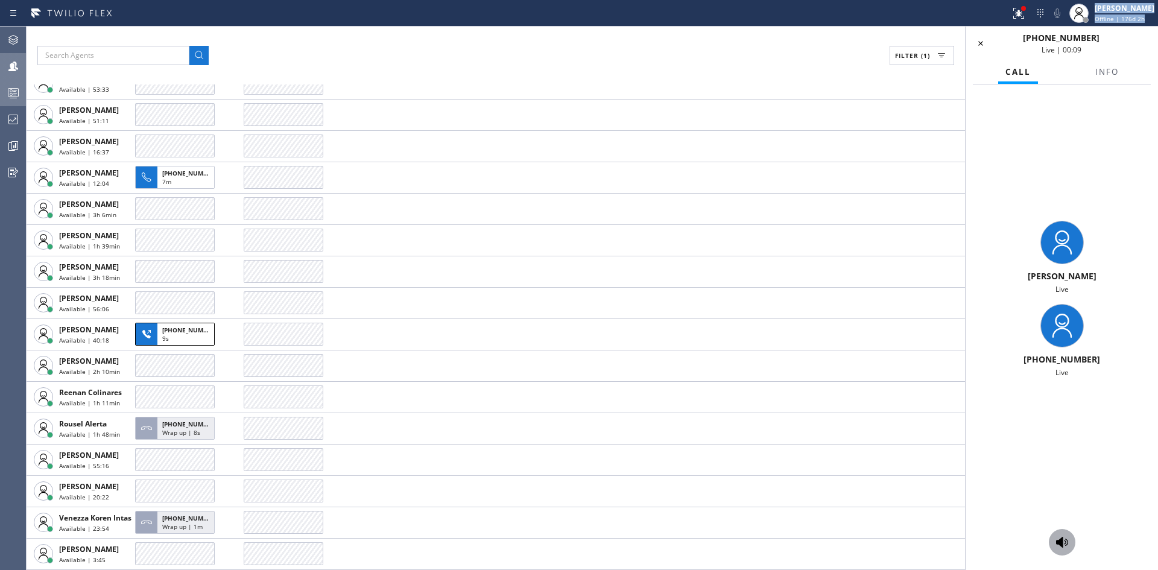
click at [1062, 543] on icon at bounding box center [1062, 542] width 12 height 11
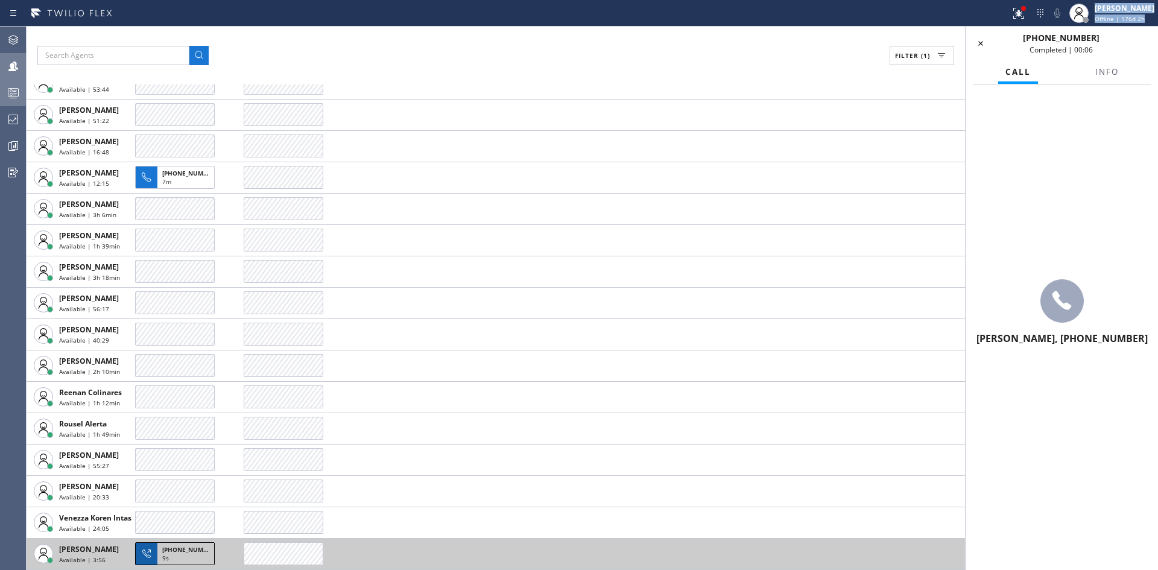
click at [166, 551] on span "[PHONE_NUMBER]" at bounding box center [189, 549] width 55 height 8
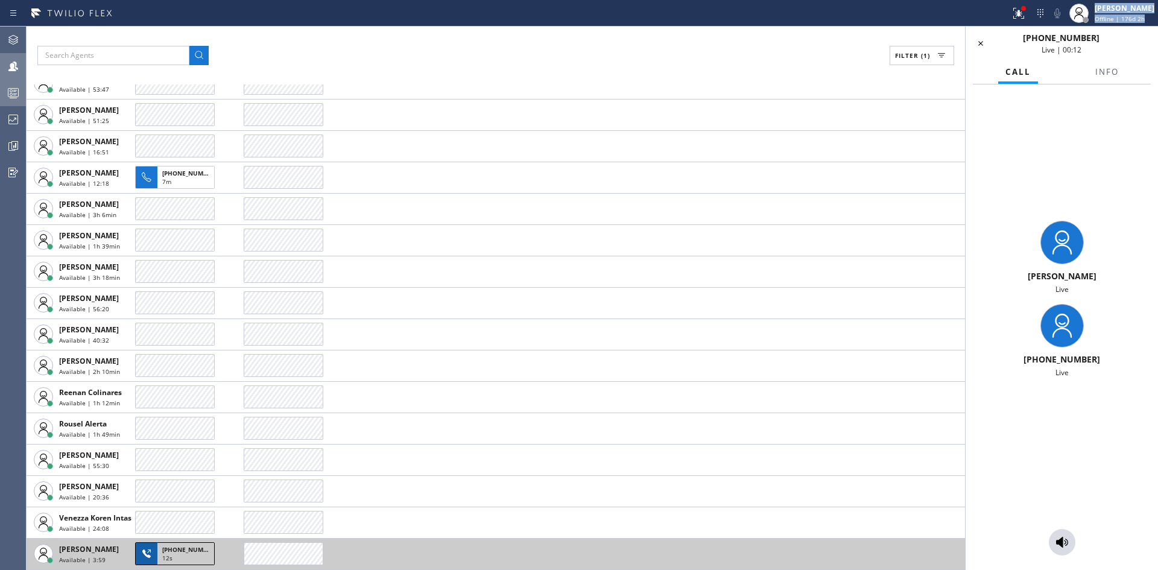
click at [166, 551] on span "[PHONE_NUMBER]" at bounding box center [189, 549] width 55 height 8
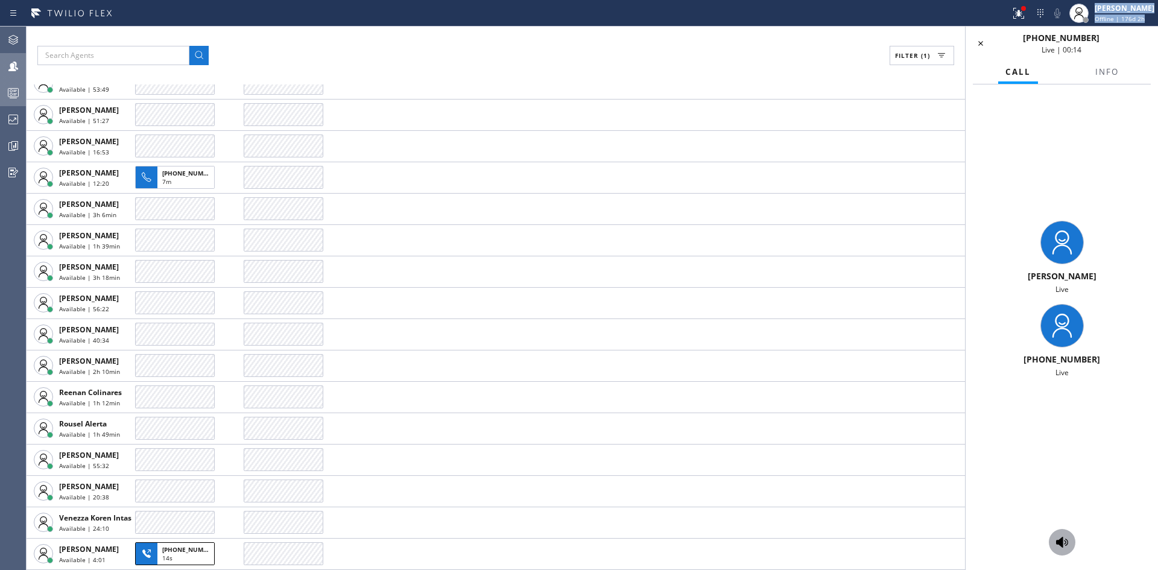
click at [1066, 539] on icon at bounding box center [1062, 542] width 14 height 14
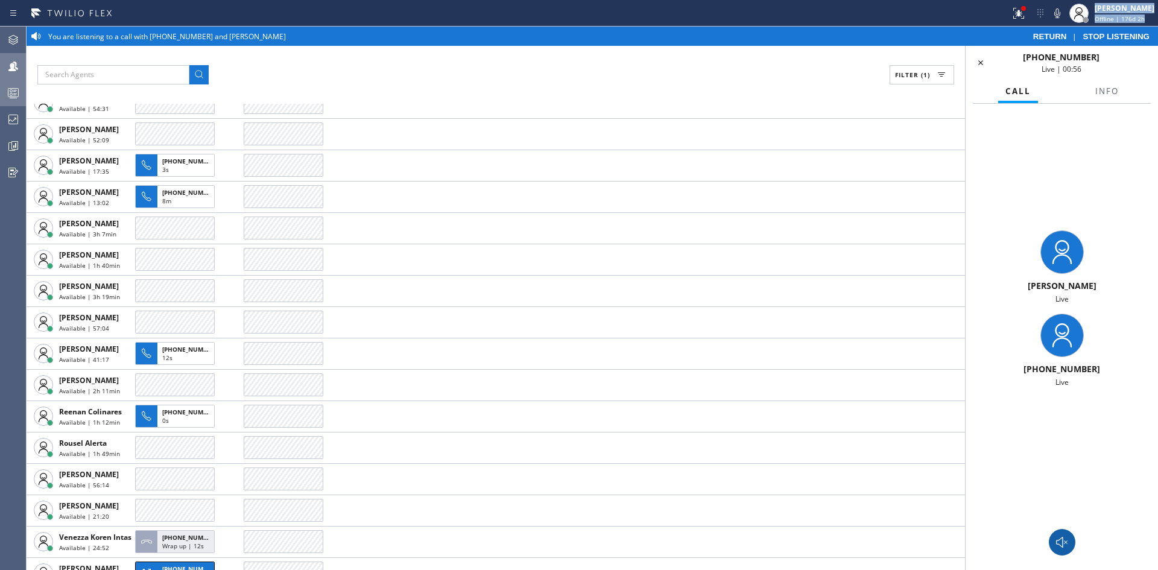
click at [1062, 541] on icon at bounding box center [1061, 542] width 11 height 11
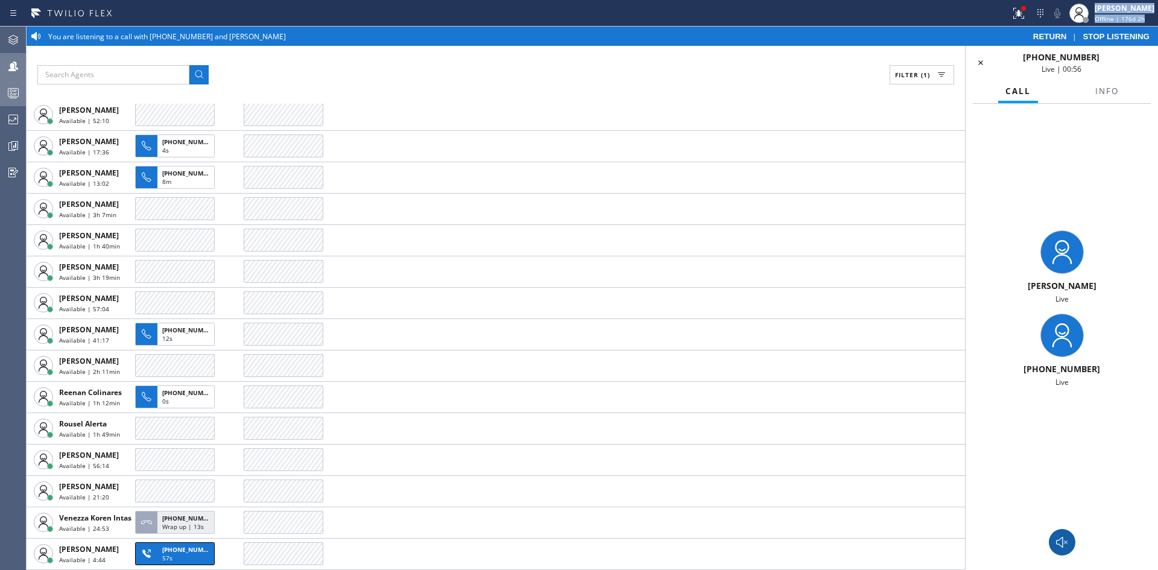
scroll to position [282, 0]
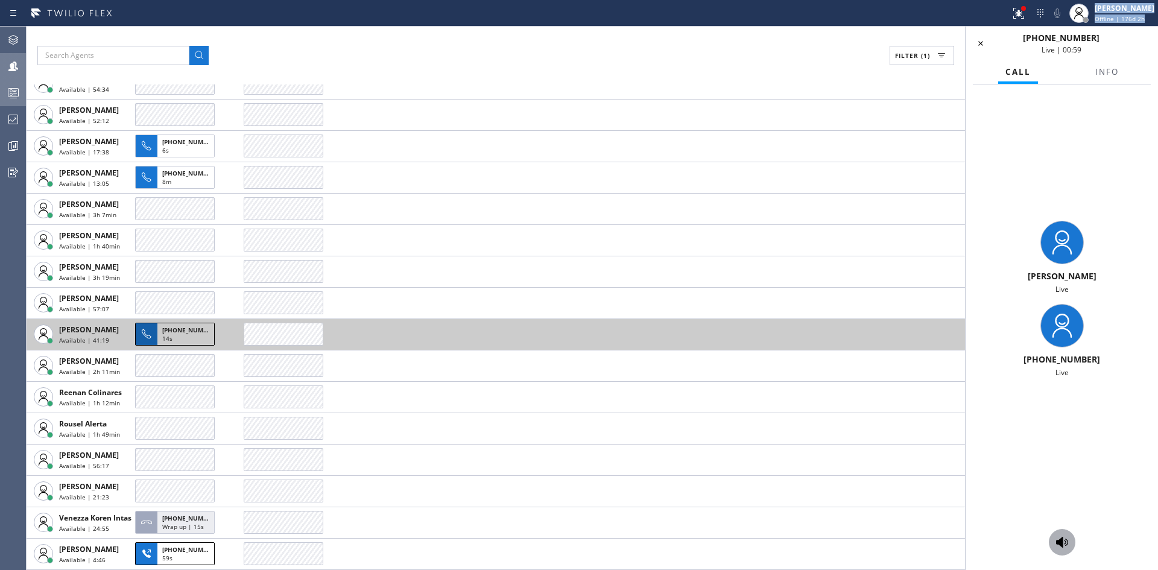
click at [172, 328] on span "[PHONE_NUMBER]" at bounding box center [189, 330] width 55 height 8
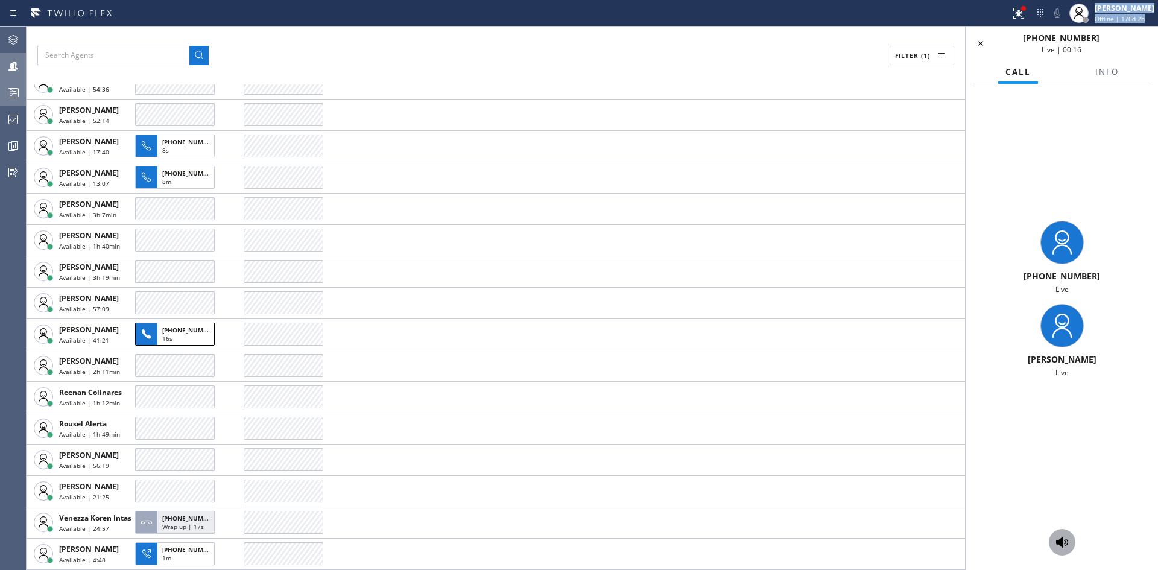
click at [1064, 537] on icon at bounding box center [1062, 542] width 14 height 14
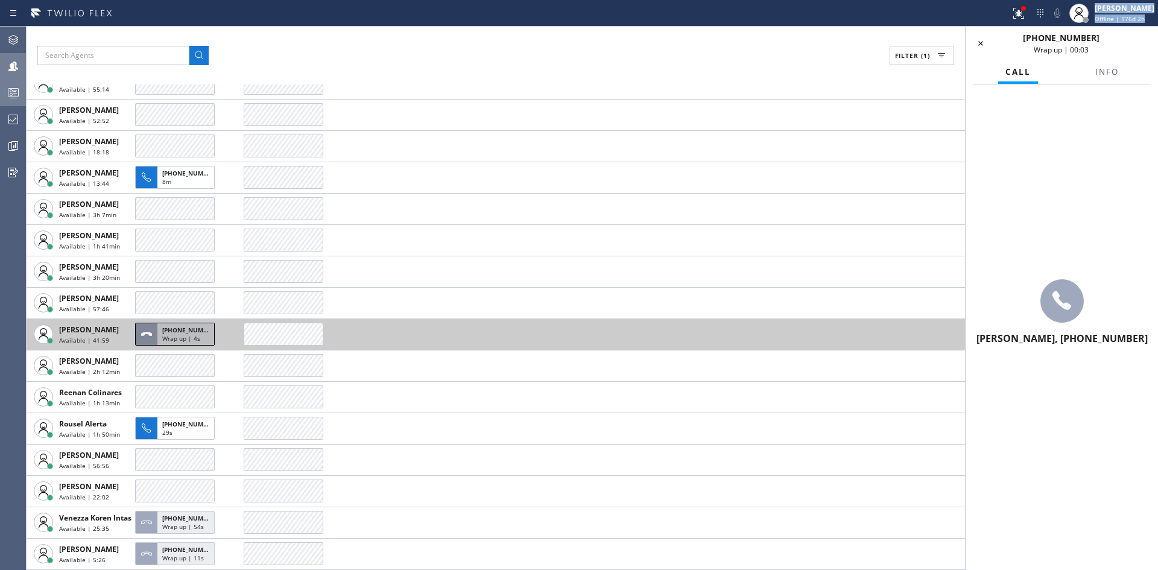
click at [160, 333] on div "[PHONE_NUMBER] Wrap up | 4s" at bounding box center [185, 334] width 57 height 22
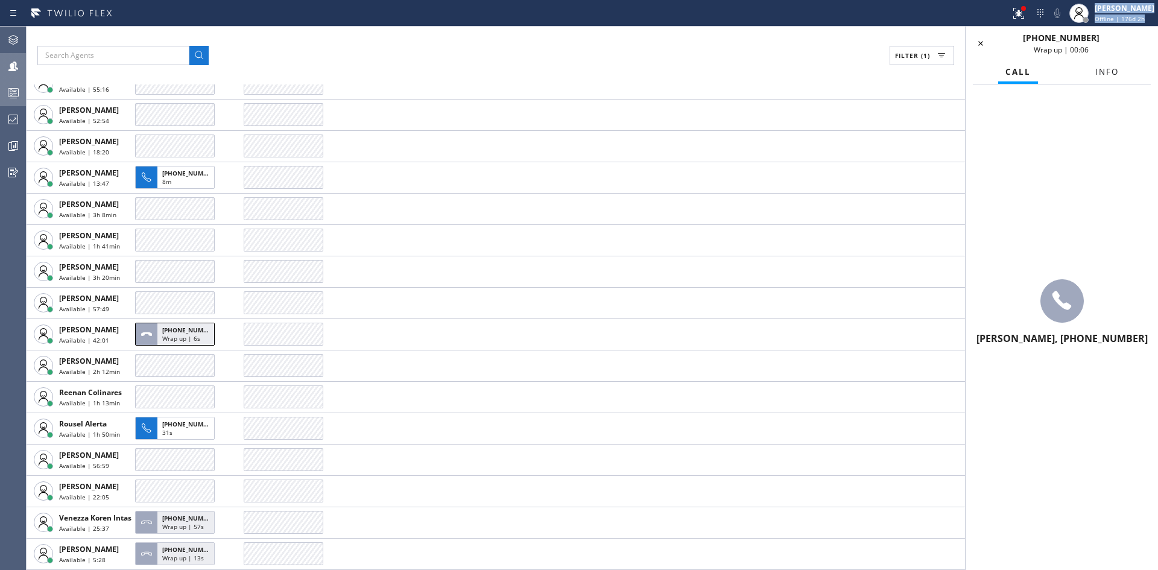
click at [1107, 71] on span "Info" at bounding box center [1107, 71] width 24 height 11
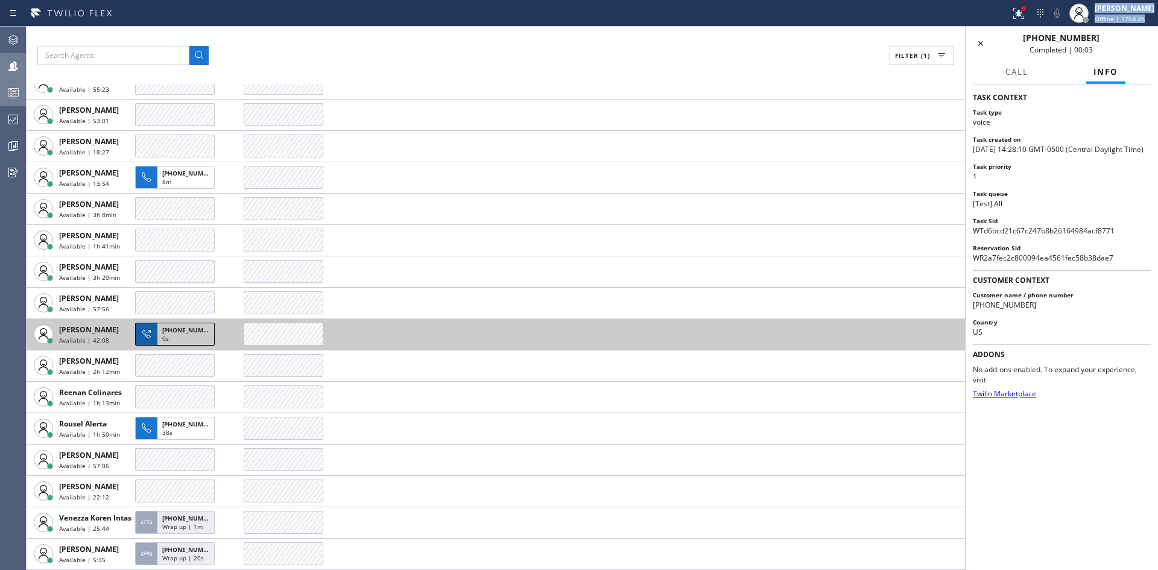
click at [166, 332] on span "[PHONE_NUMBER]" at bounding box center [189, 330] width 55 height 8
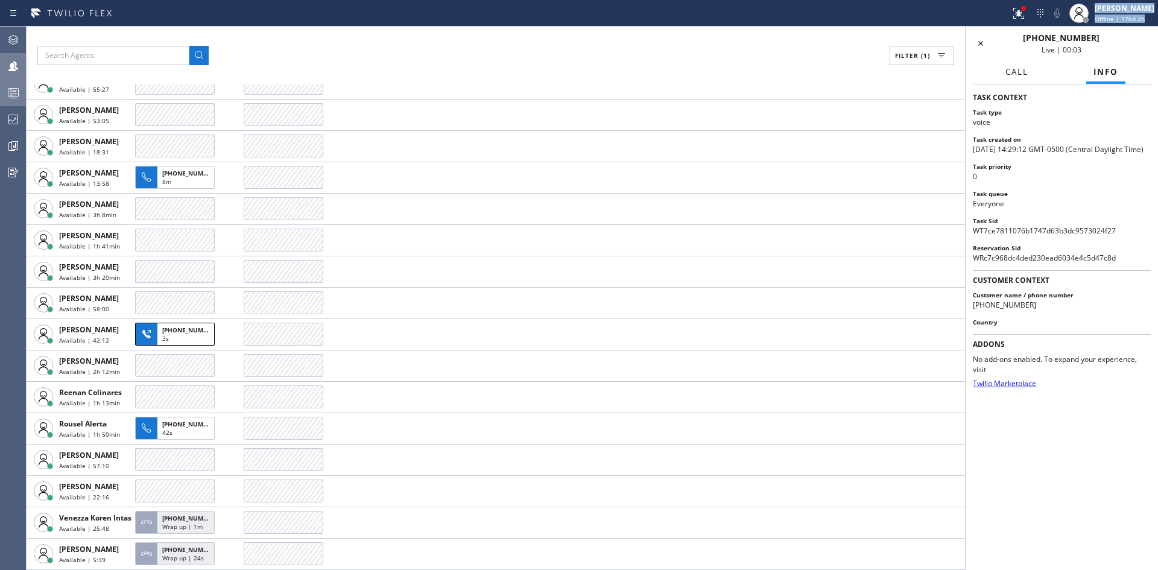
click at [1012, 70] on span "Call" at bounding box center [1017, 71] width 23 height 11
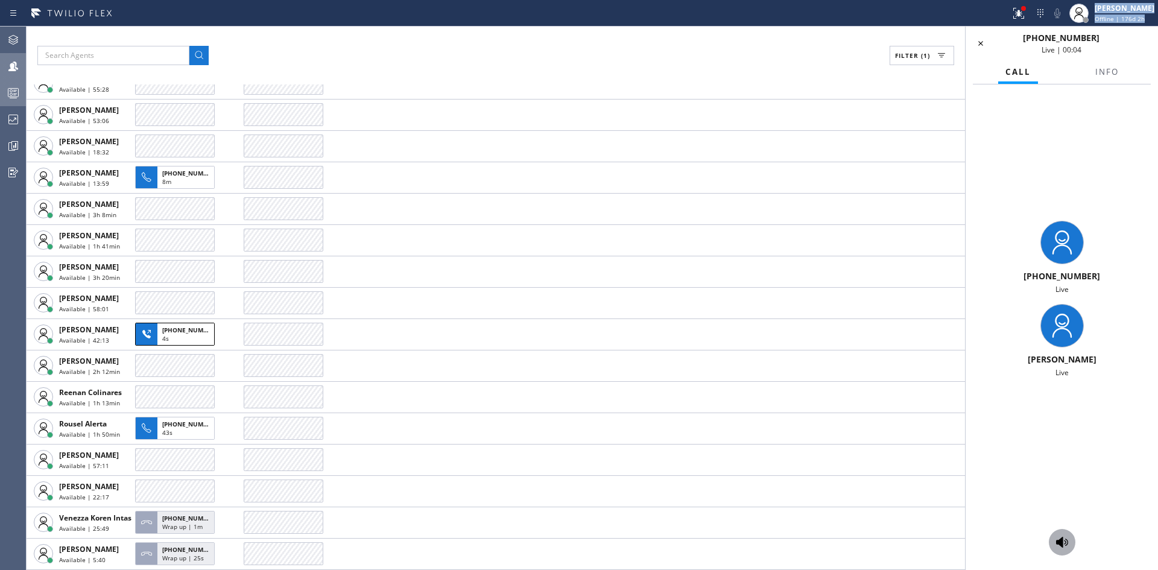
click at [1057, 543] on icon at bounding box center [1062, 542] width 12 height 11
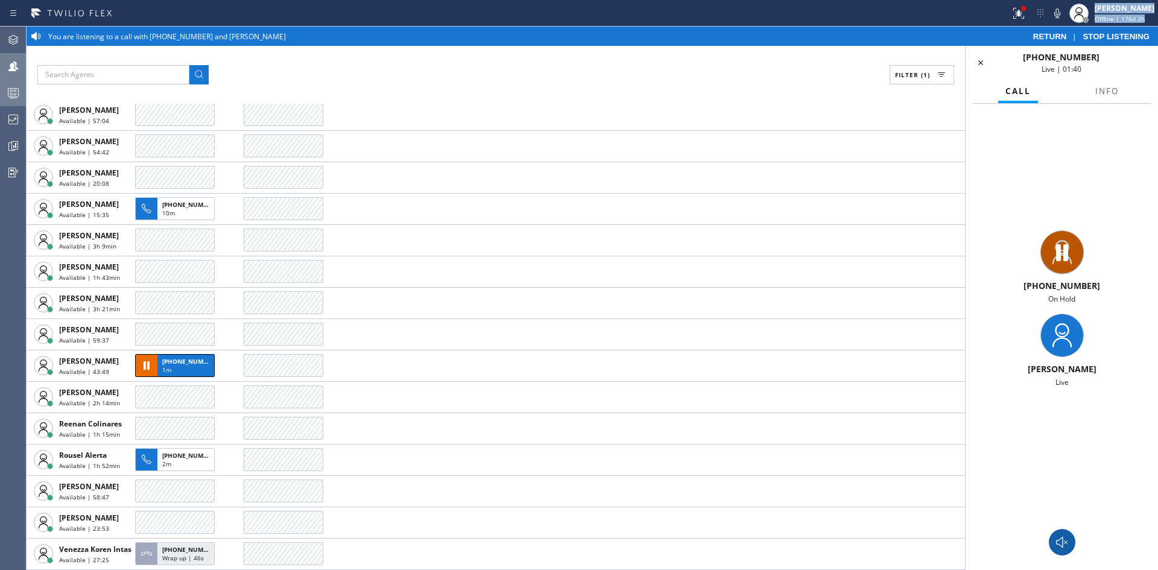
scroll to position [251, 0]
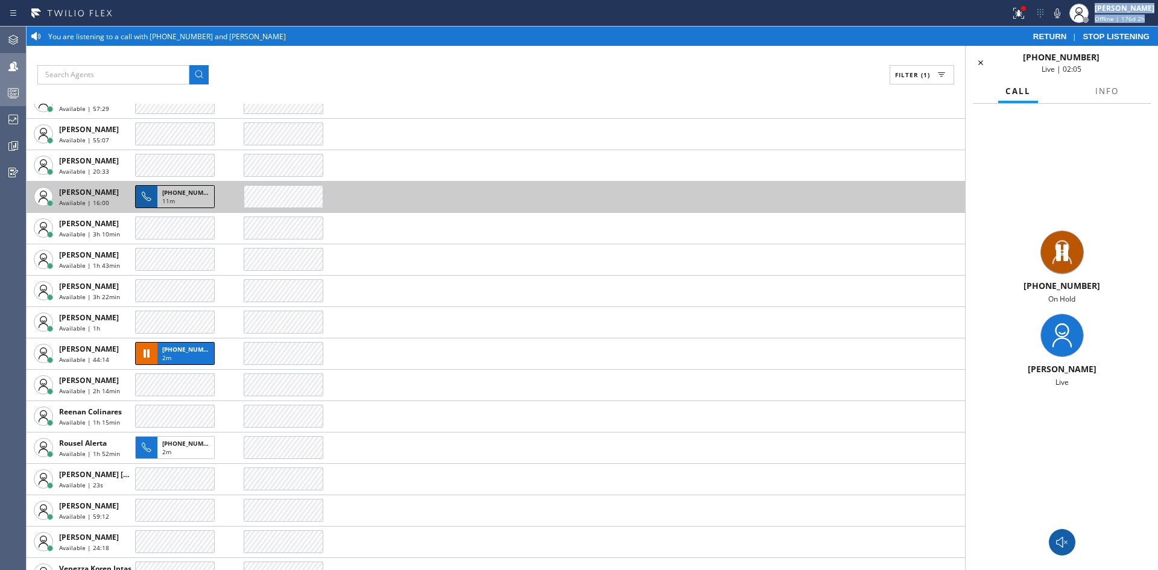
click at [173, 198] on span "11m" at bounding box center [168, 201] width 13 height 8
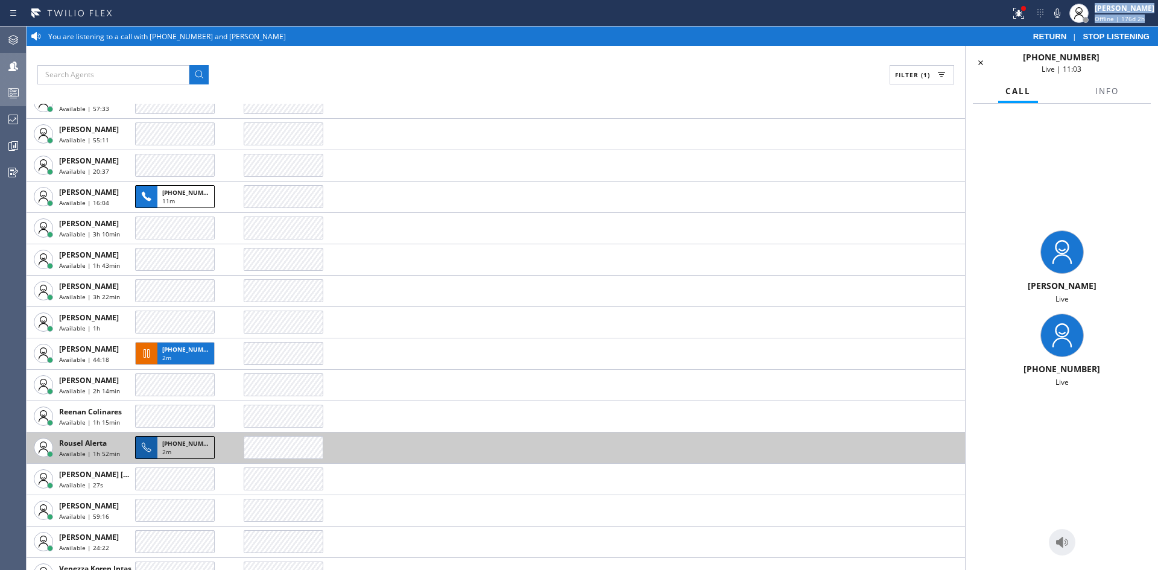
click at [188, 444] on span "[PHONE_NUMBER]" at bounding box center [189, 443] width 55 height 8
click at [181, 446] on span "[PHONE_NUMBER]" at bounding box center [189, 443] width 55 height 8
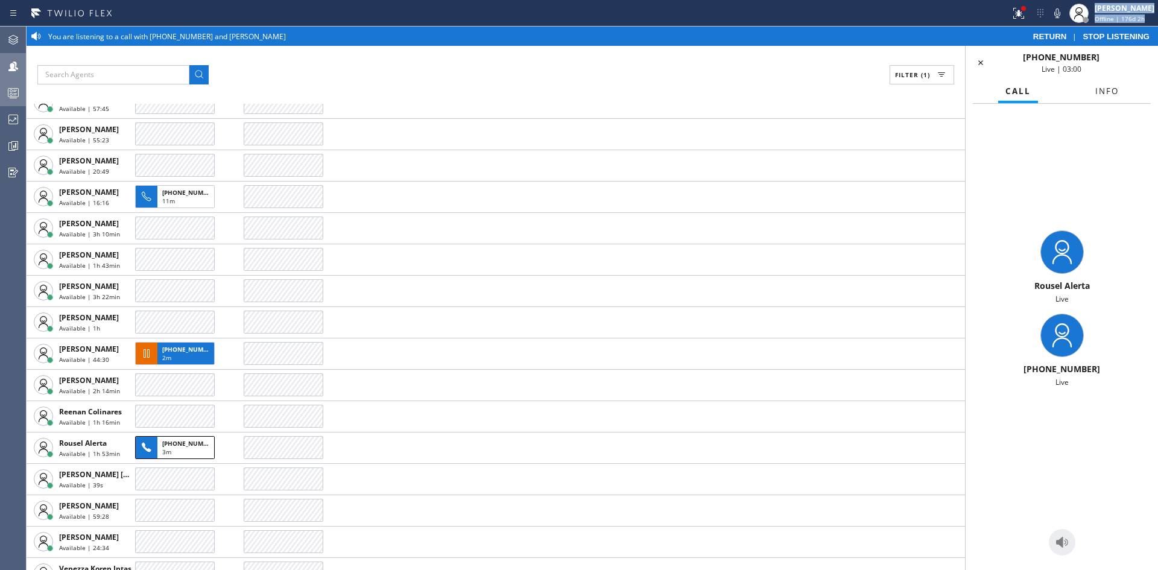
click at [1111, 92] on span "Info" at bounding box center [1107, 91] width 24 height 11
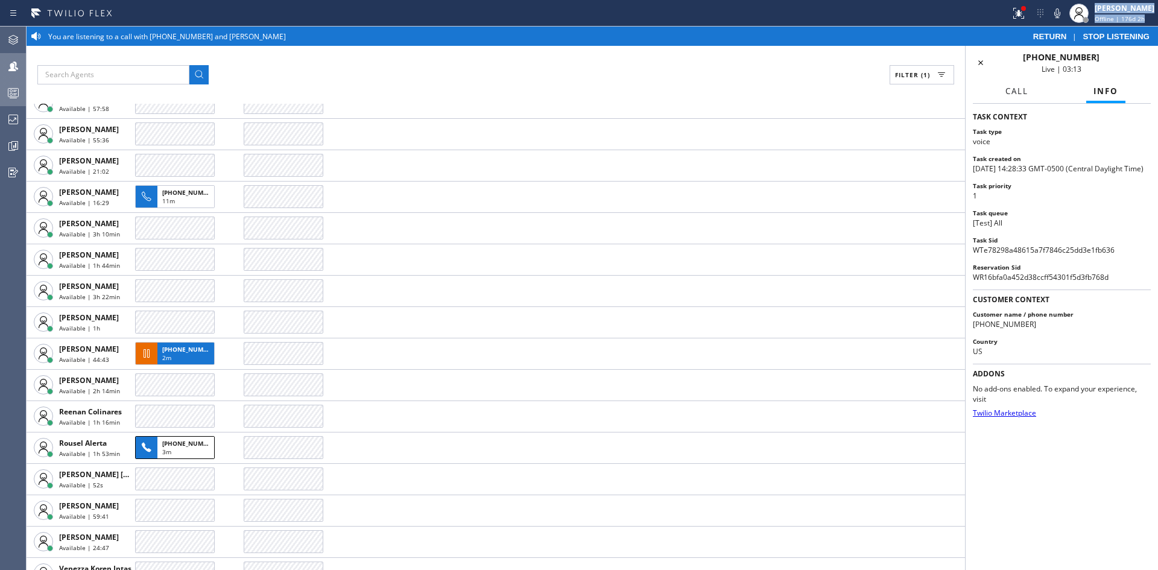
click at [1015, 89] on span "Call" at bounding box center [1017, 91] width 23 height 11
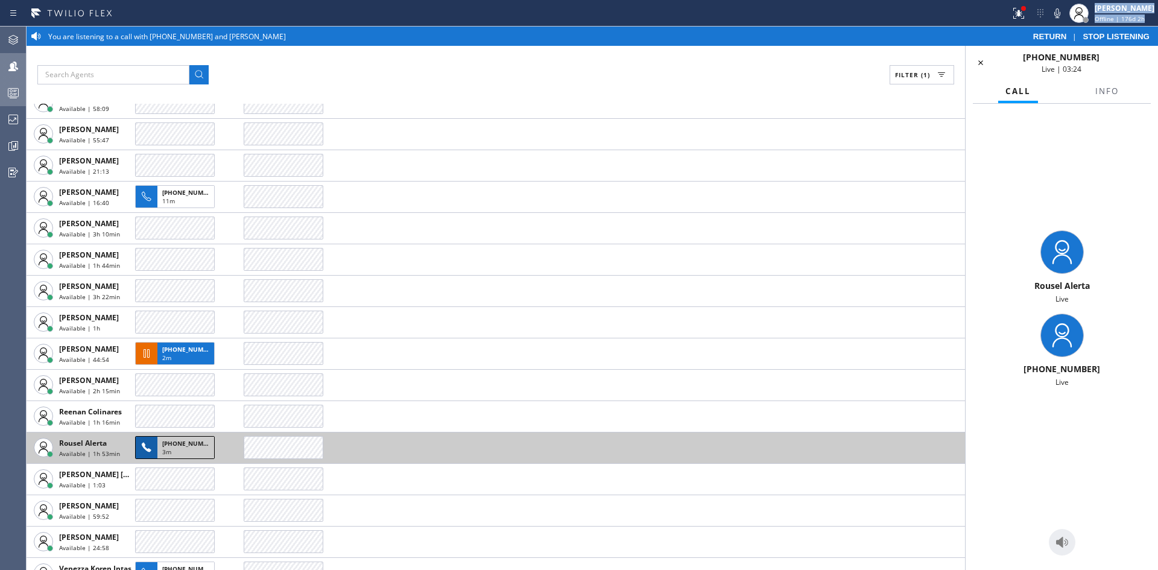
click at [183, 446] on span "[PHONE_NUMBER]" at bounding box center [189, 443] width 55 height 8
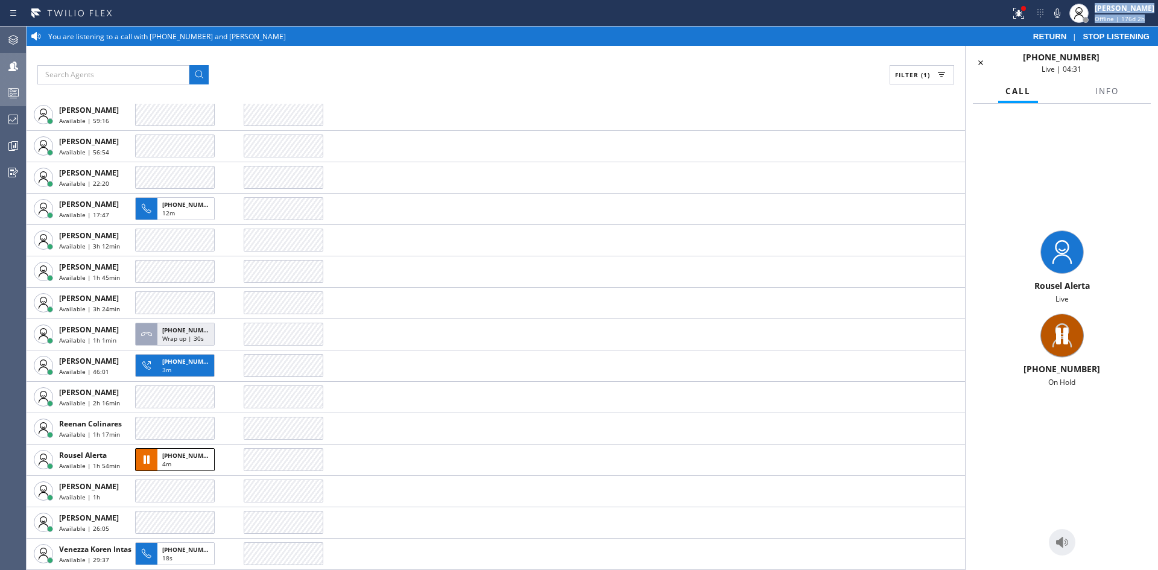
scroll to position [239, 0]
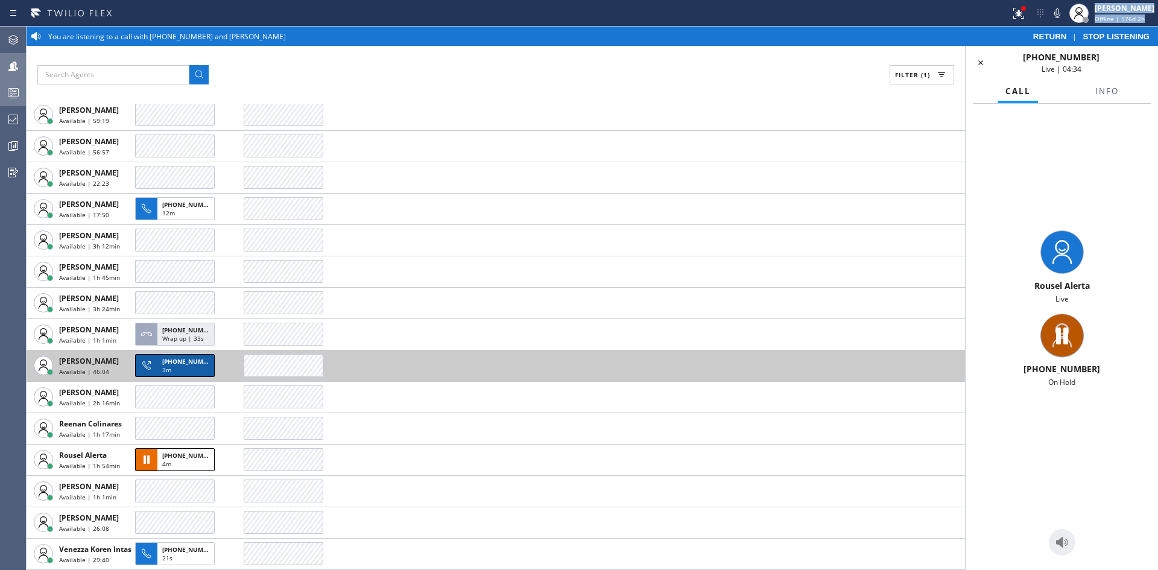
click at [178, 363] on span "[PHONE_NUMBER]" at bounding box center [189, 361] width 55 height 8
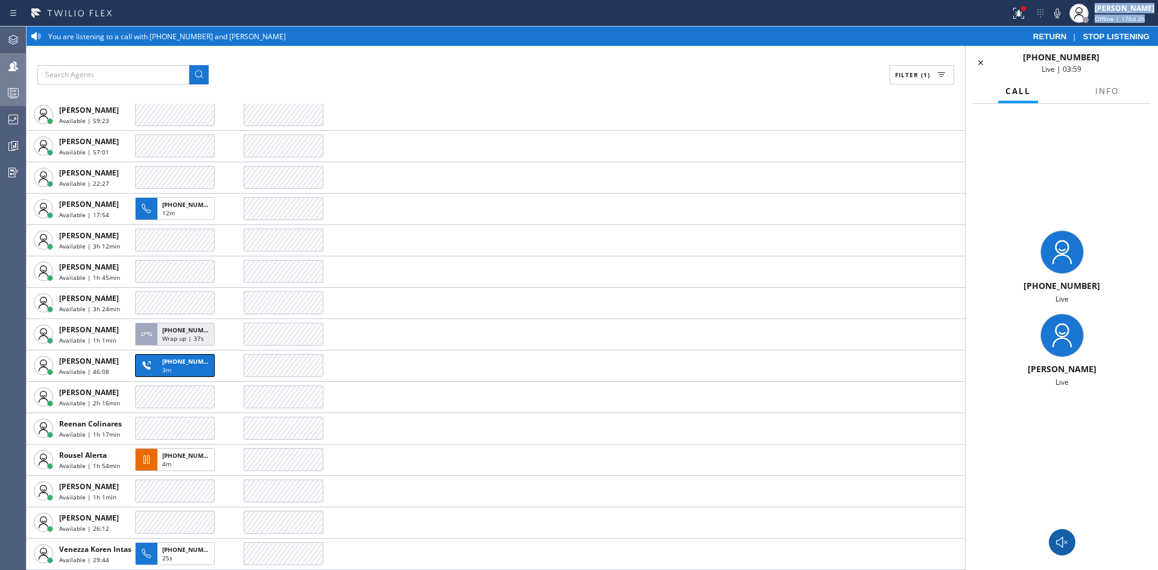
click at [1061, 536] on icon at bounding box center [1062, 542] width 14 height 14
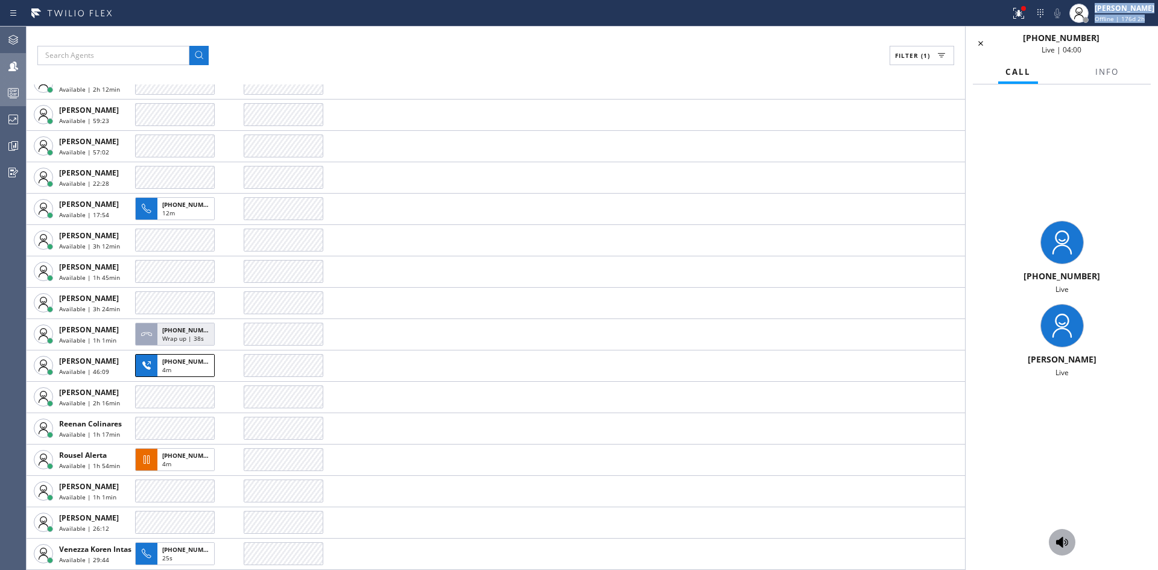
scroll to position [188, 0]
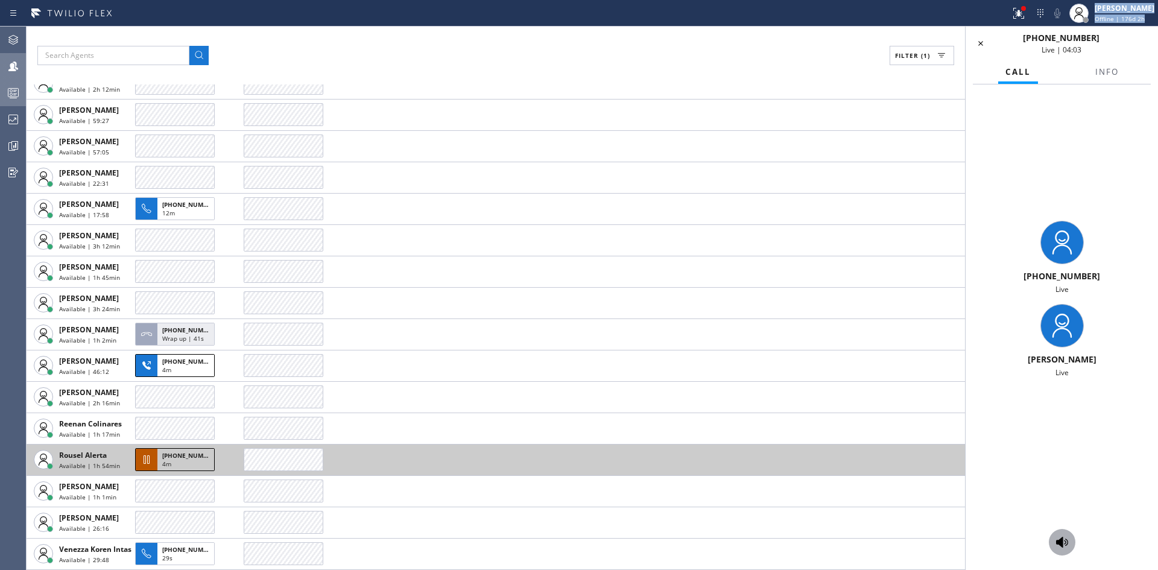
click at [165, 458] on span "[PHONE_NUMBER]" at bounding box center [189, 455] width 55 height 8
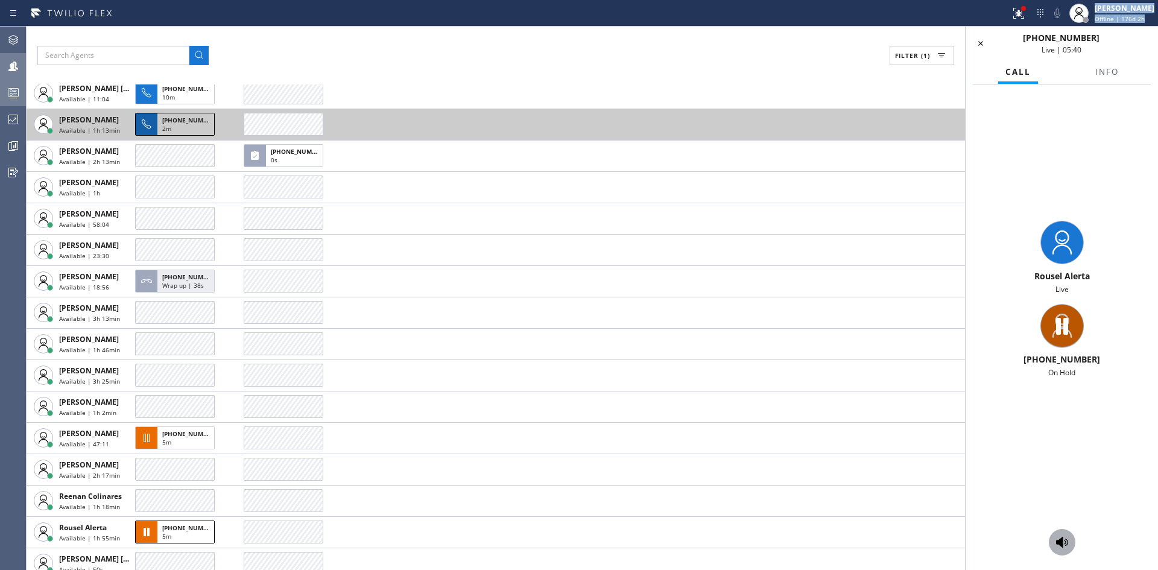
scroll to position [121, 0]
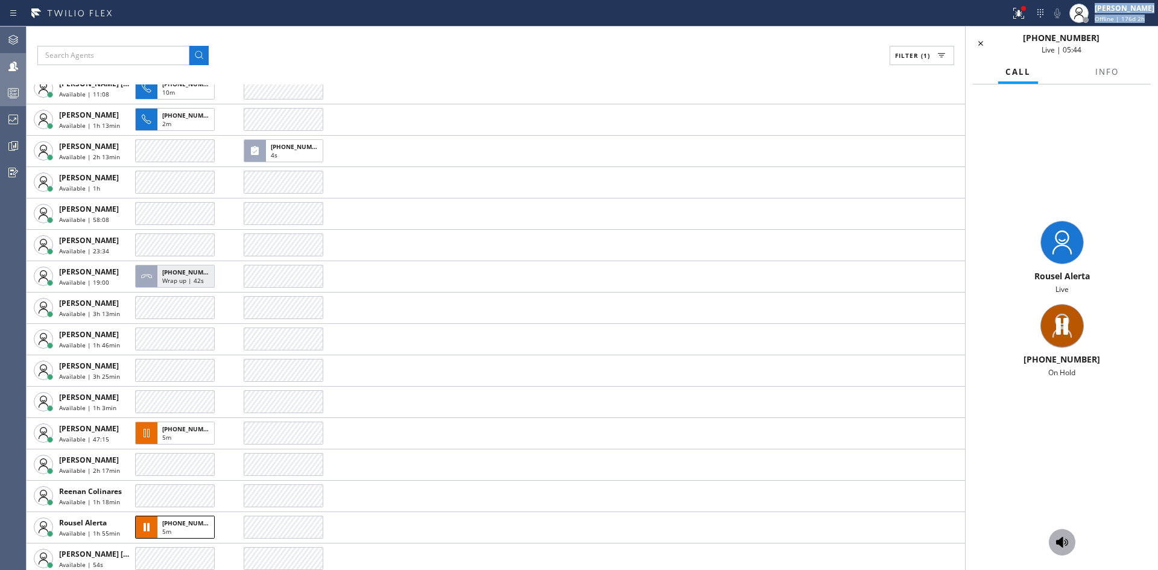
click at [1064, 540] on icon at bounding box center [1062, 542] width 12 height 11
click at [1063, 539] on icon at bounding box center [1062, 542] width 12 height 11
click at [1065, 539] on icon at bounding box center [1062, 542] width 14 height 14
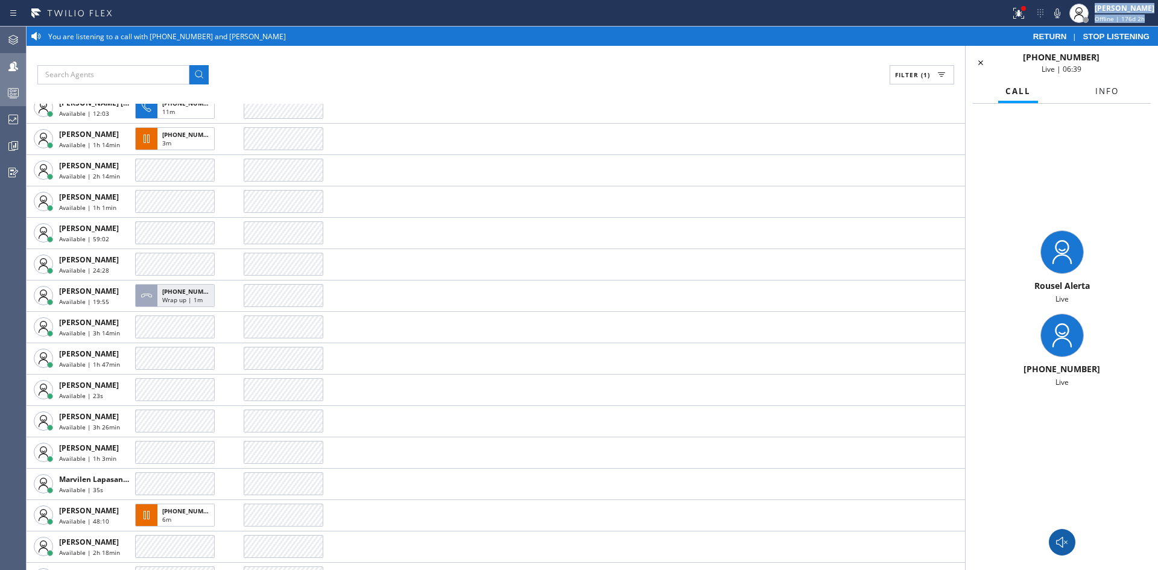
click at [1108, 89] on span "Info" at bounding box center [1107, 91] width 24 height 11
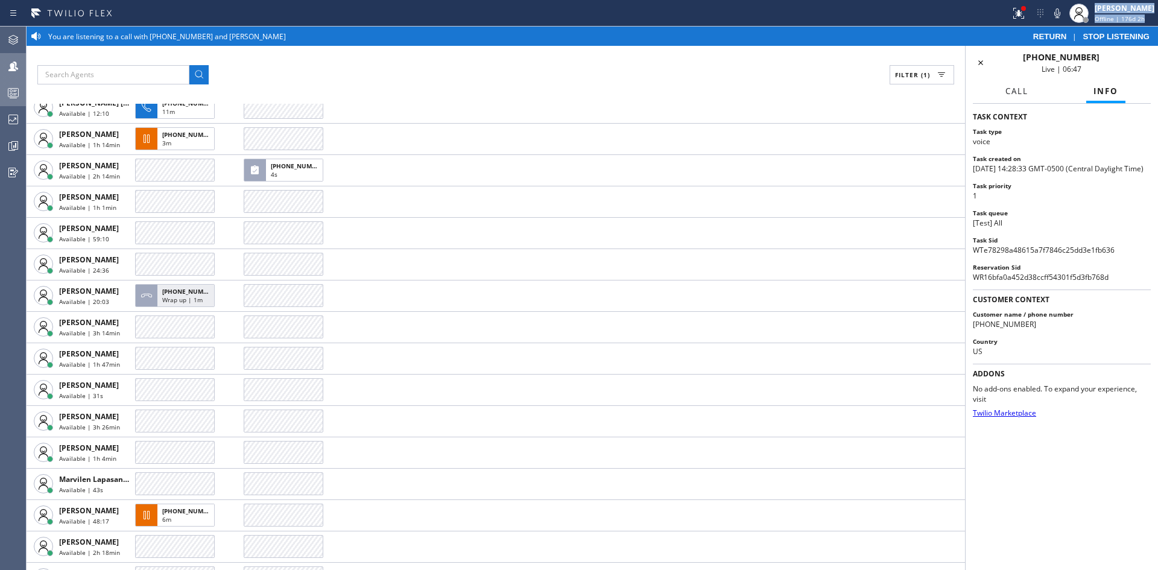
click at [1021, 90] on span "Call" at bounding box center [1017, 91] width 23 height 11
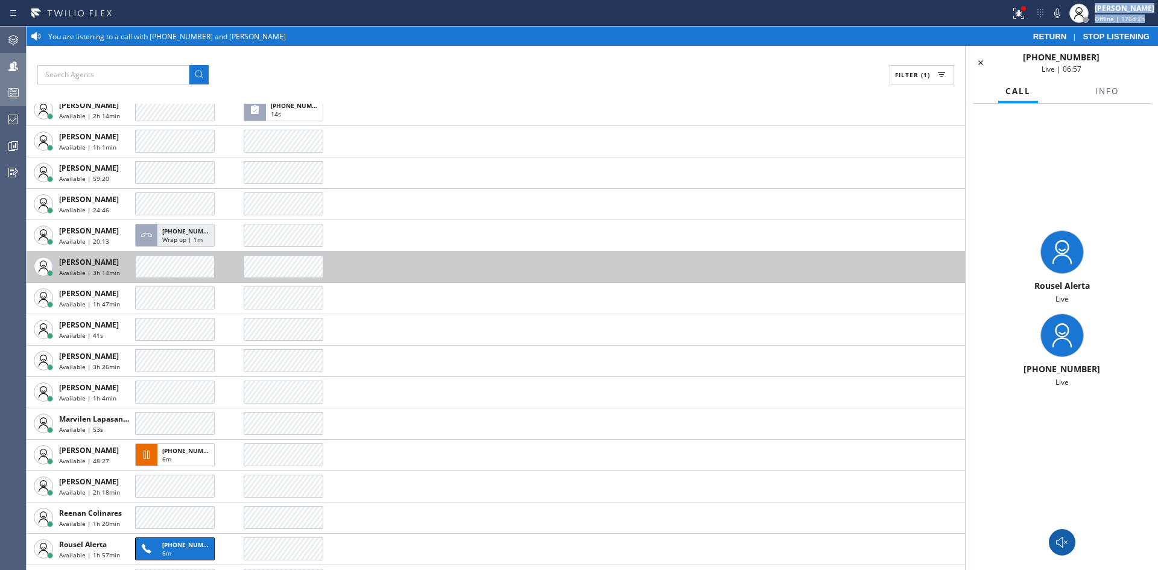
scroll to position [302, 0]
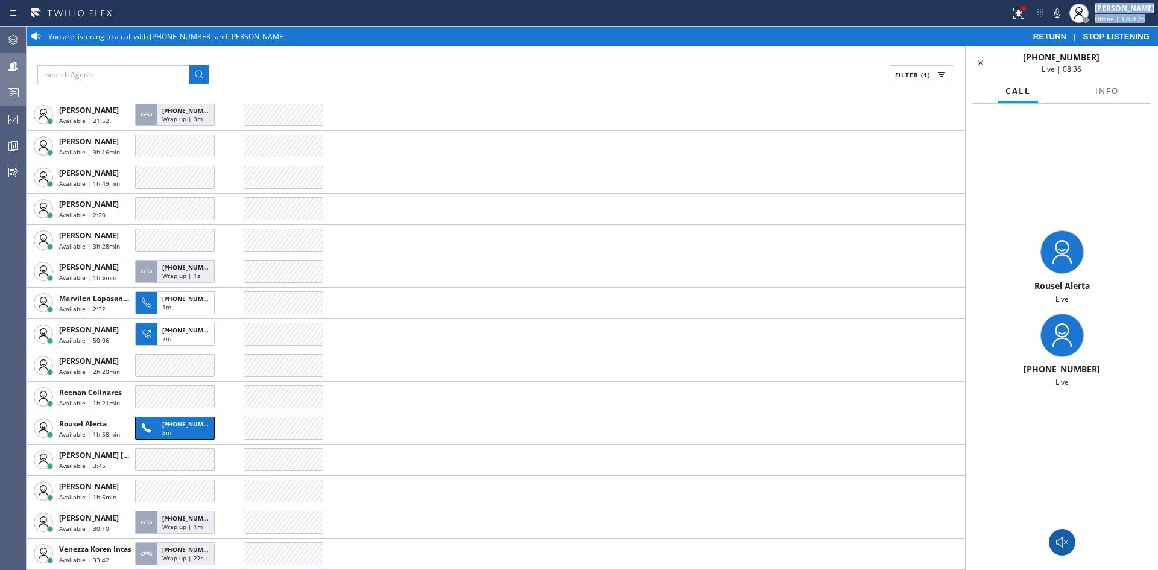
click at [1064, 542] on icon at bounding box center [1062, 542] width 14 height 14
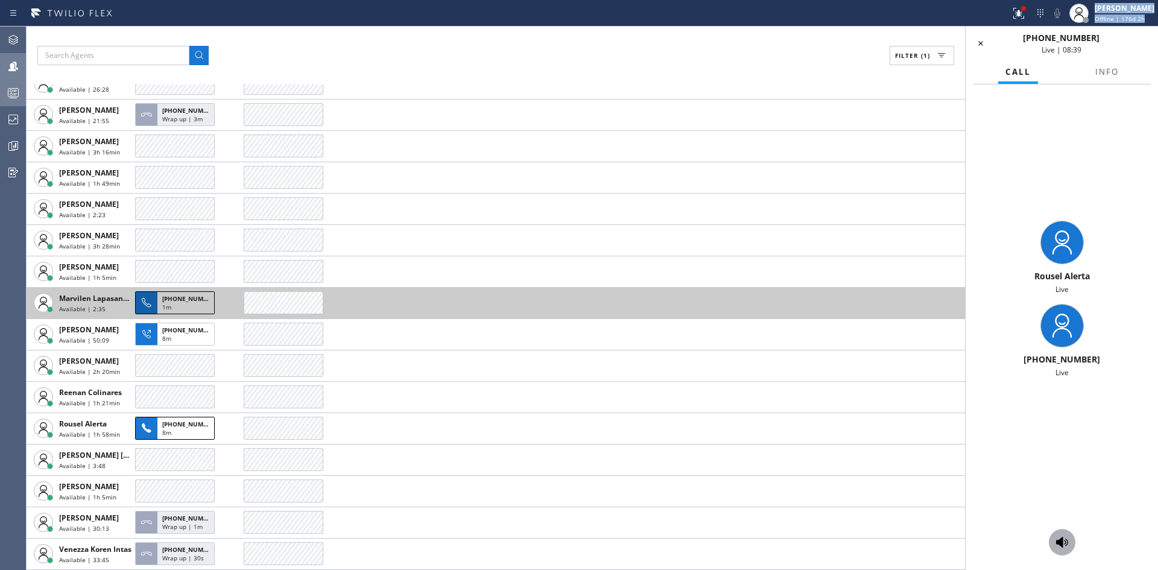
scroll to position [314, 0]
click at [179, 300] on span "[PHONE_NUMBER]" at bounding box center [189, 298] width 55 height 8
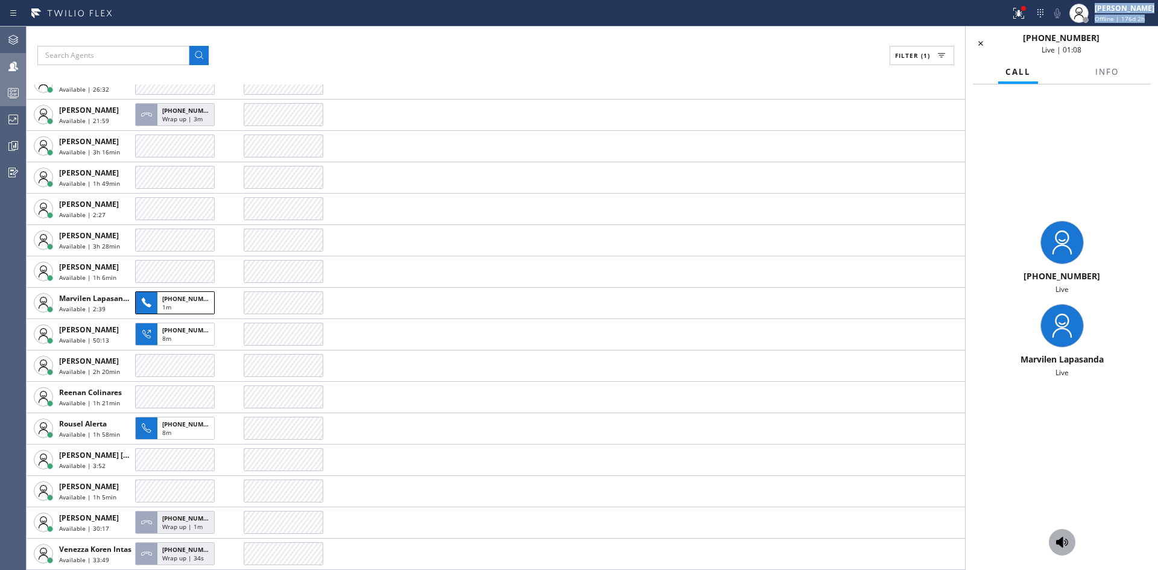
click at [1061, 542] on icon at bounding box center [1062, 542] width 12 height 11
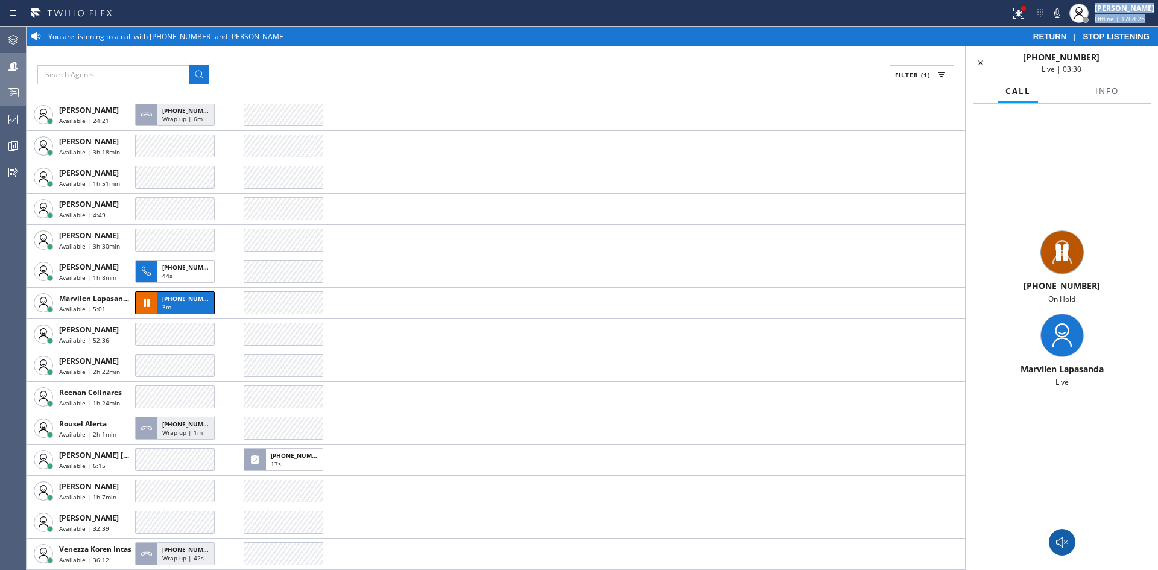
scroll to position [314, 0]
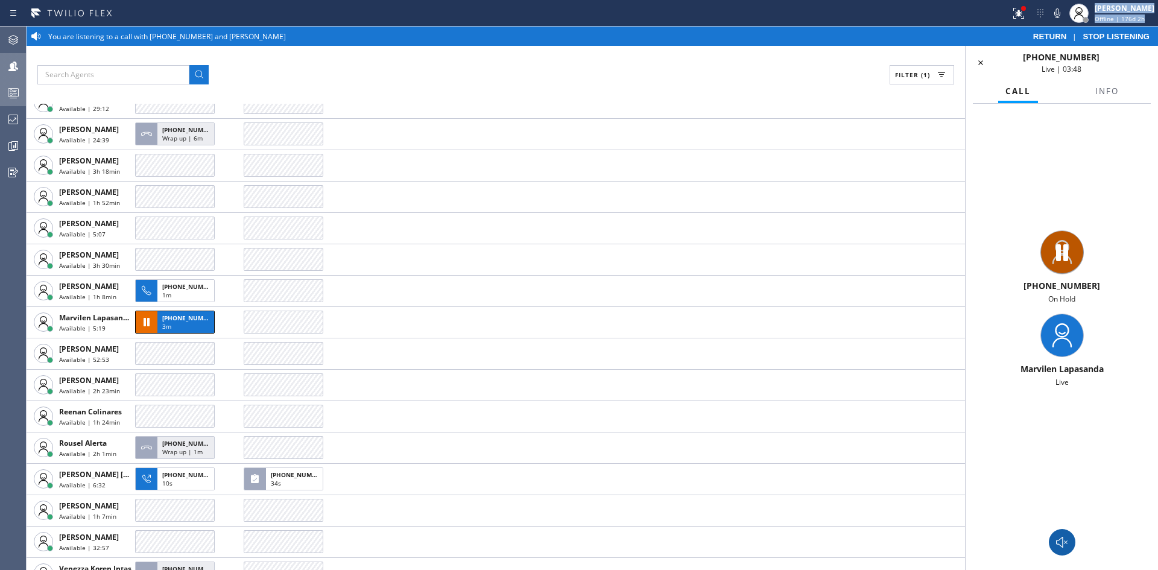
click at [1057, 537] on icon at bounding box center [1062, 542] width 14 height 14
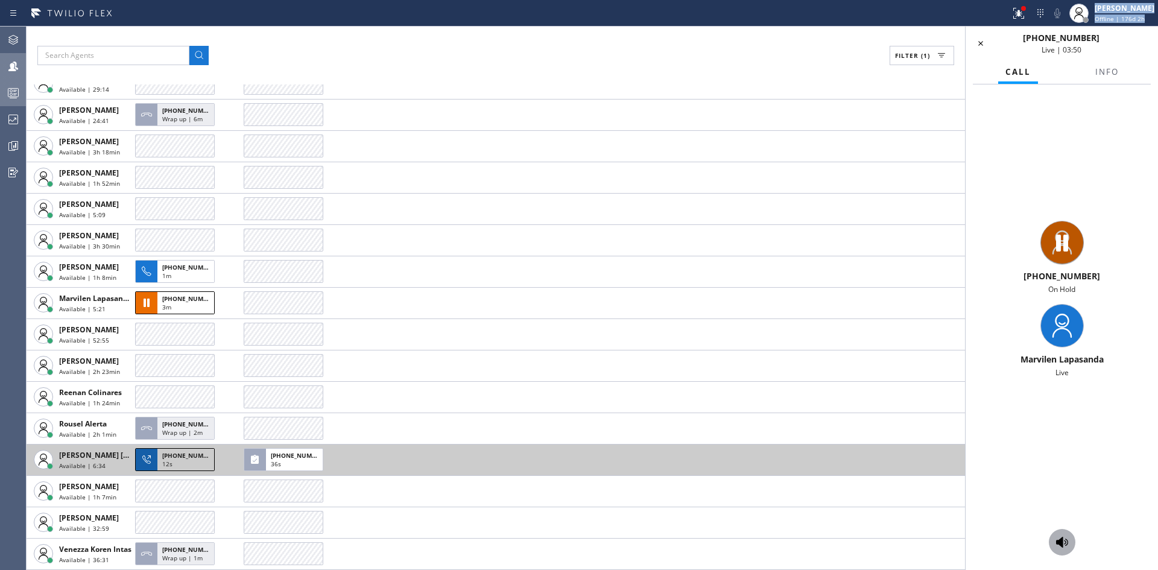
click at [177, 465] on div "12s" at bounding box center [185, 465] width 47 height 11
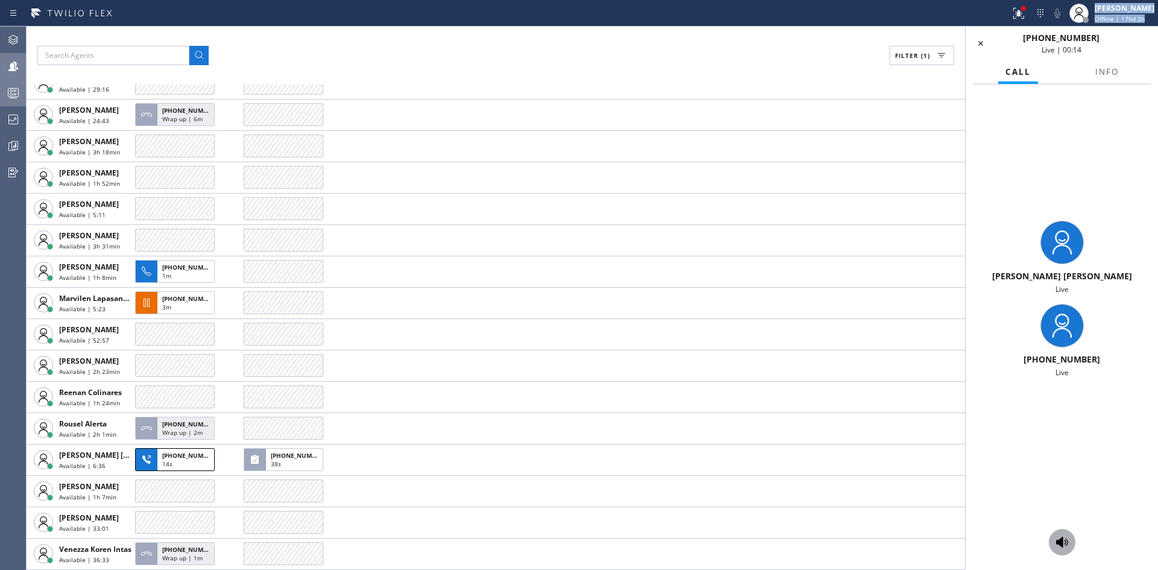
click at [1067, 543] on icon at bounding box center [1062, 542] width 14 height 14
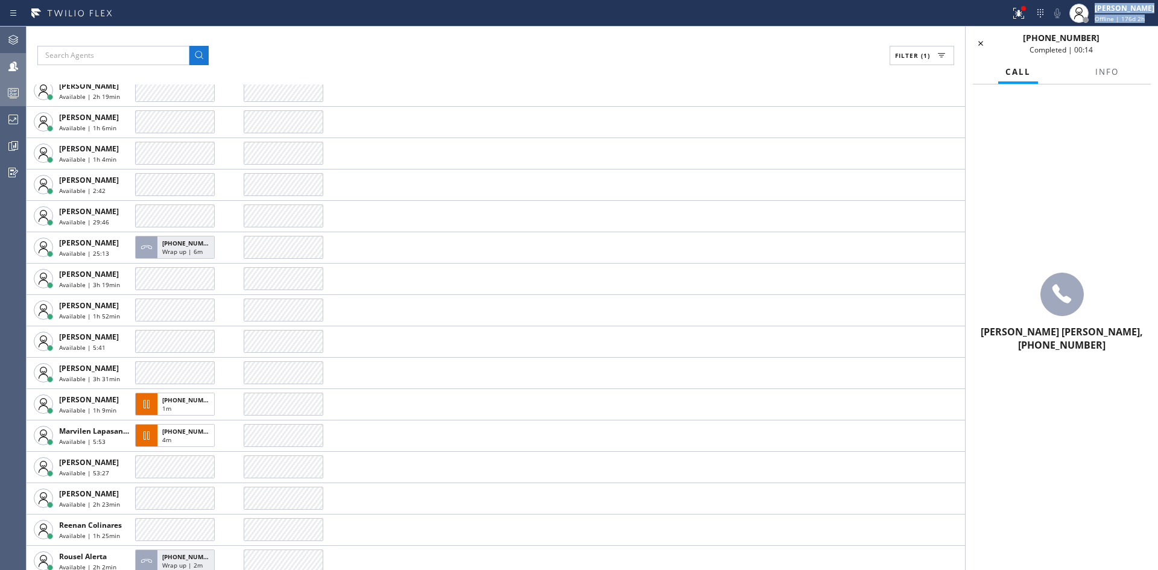
scroll to position [302, 0]
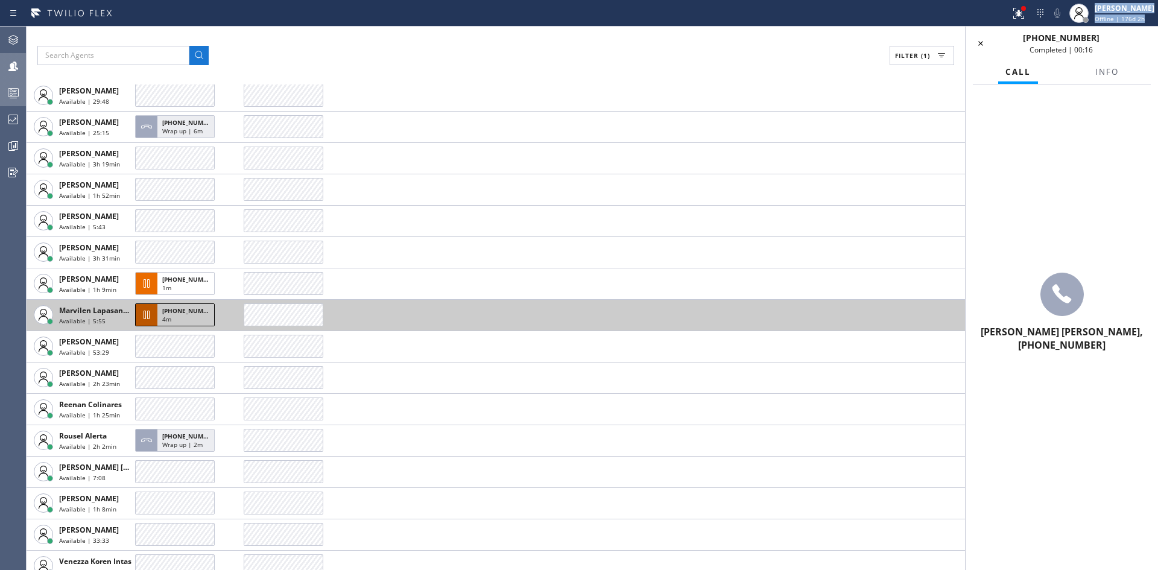
click at [170, 312] on span "[PHONE_NUMBER]" at bounding box center [189, 310] width 55 height 8
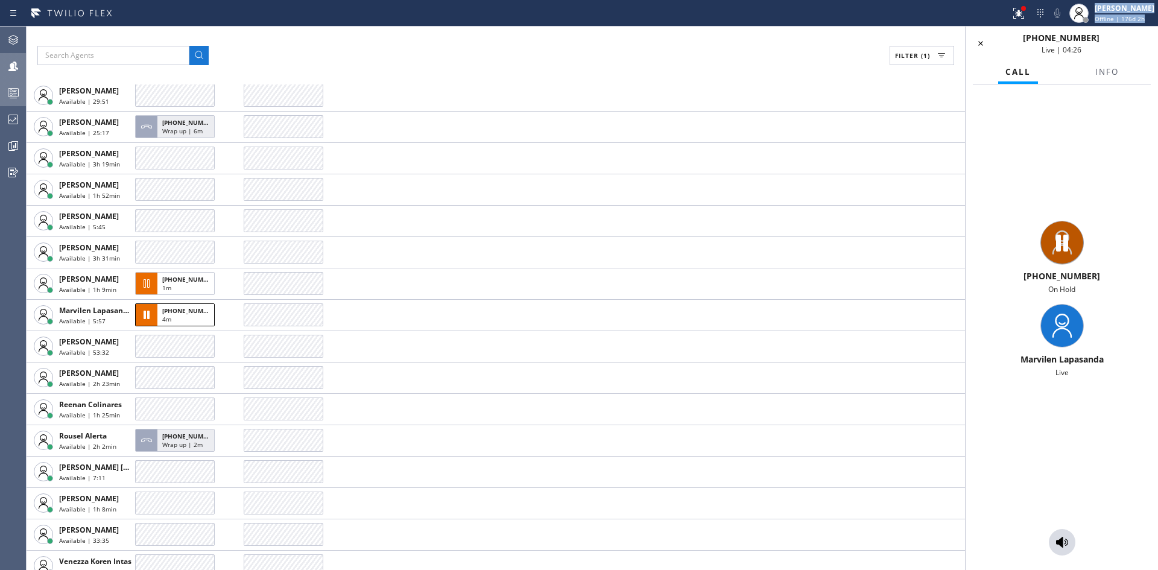
scroll to position [282, 0]
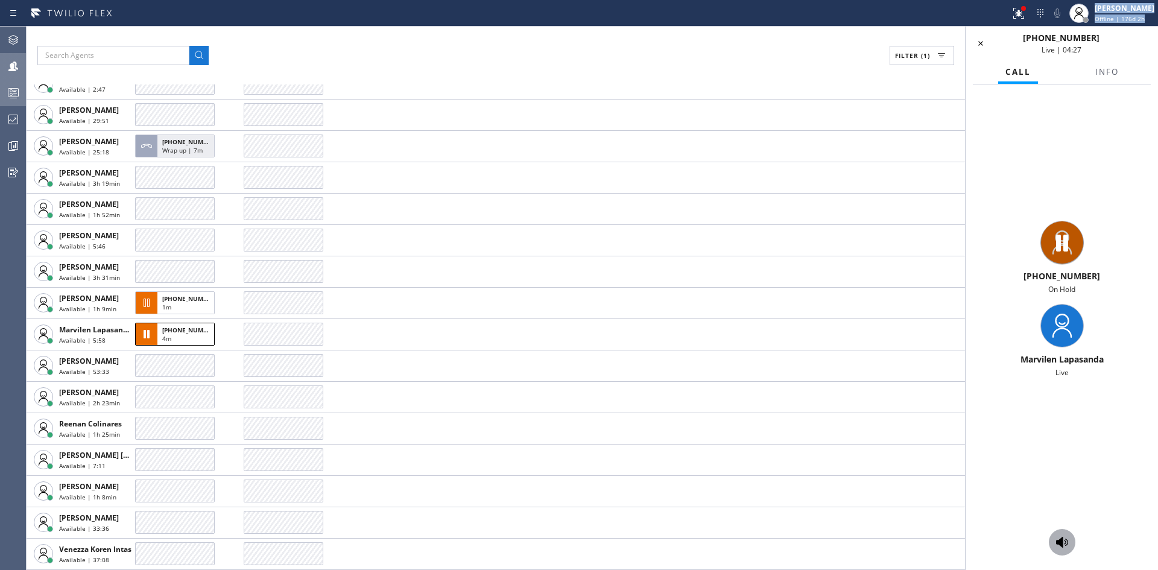
click at [1058, 541] on icon at bounding box center [1062, 542] width 12 height 11
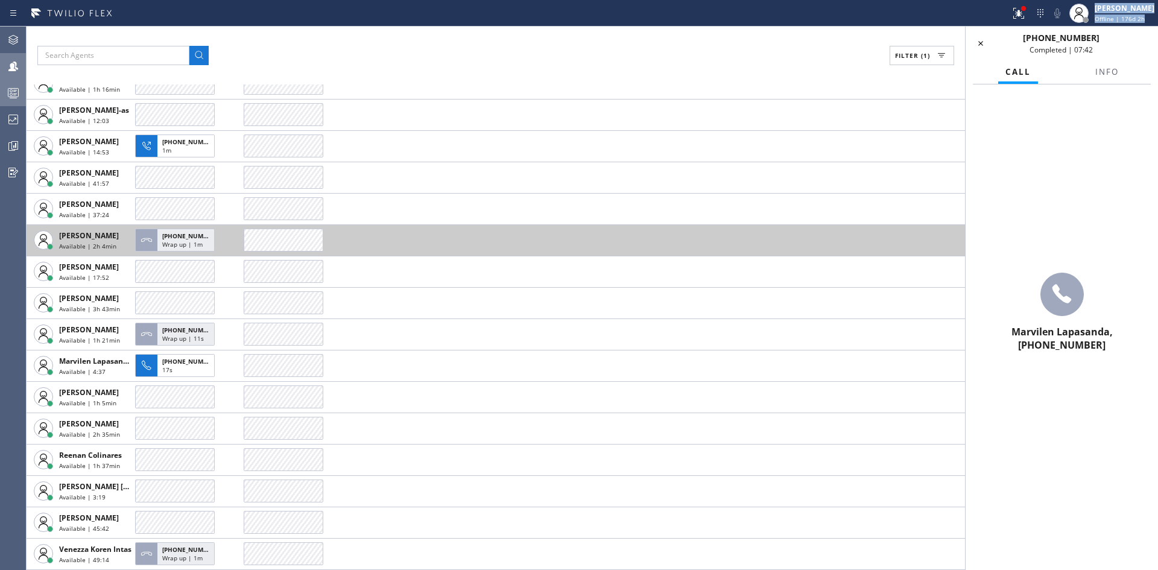
scroll to position [251, 0]
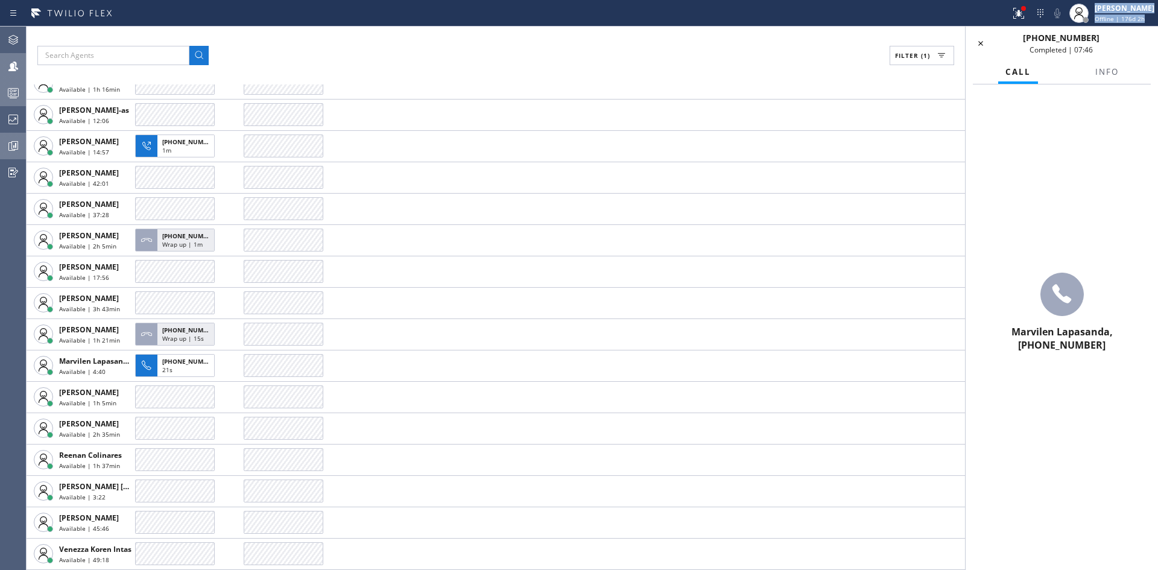
click at [13, 145] on icon at bounding box center [13, 146] width 14 height 14
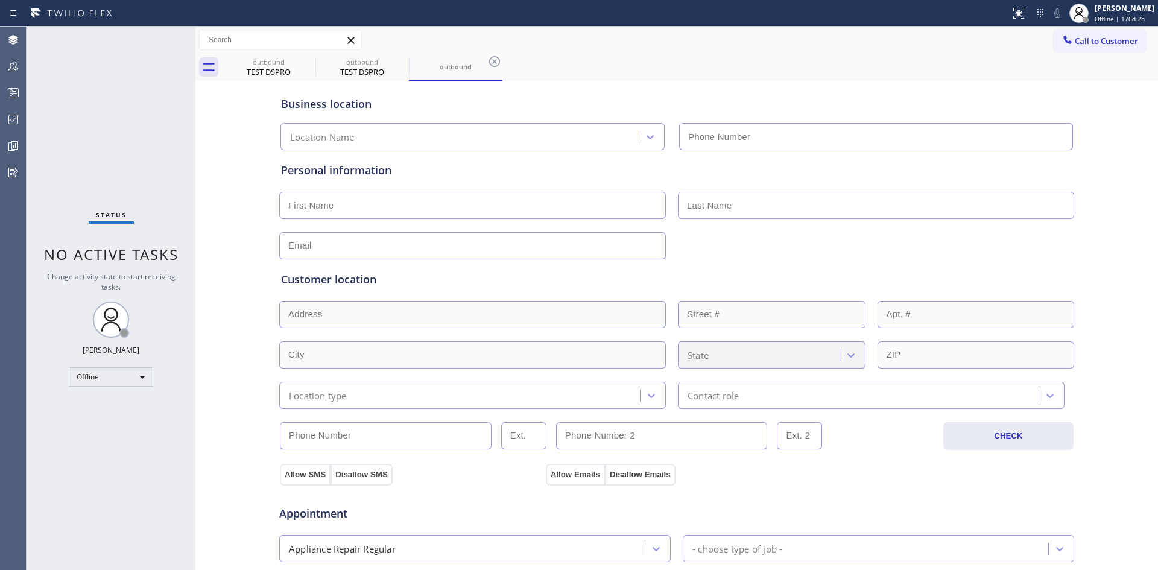
type input "[PHONE_NUMBER]"
click at [14, 119] on icon at bounding box center [13, 120] width 10 height 10
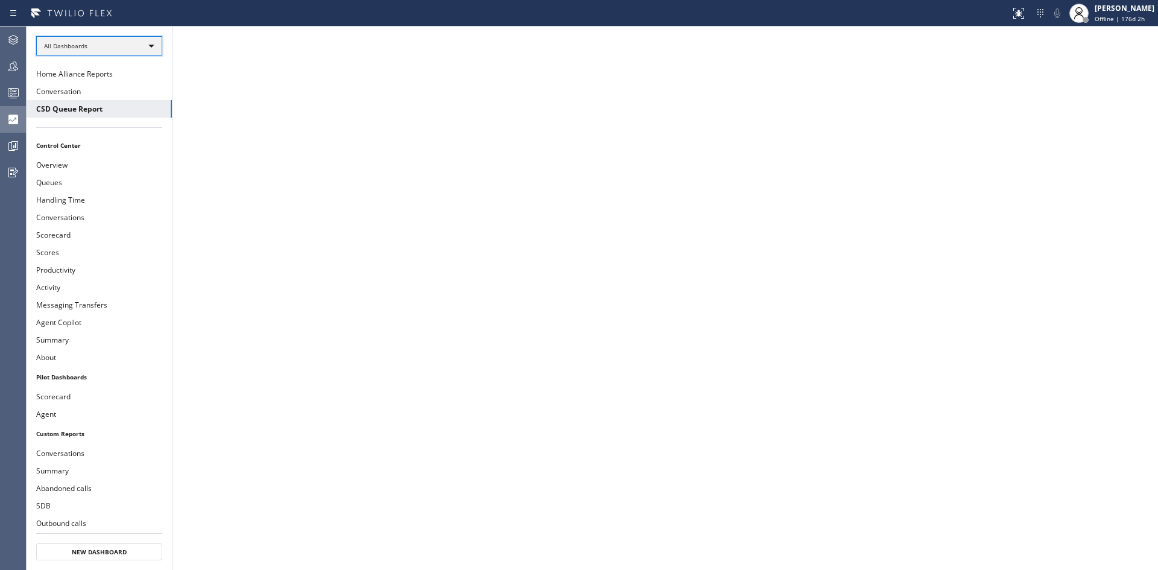
click at [139, 44] on div "All Dashboards" at bounding box center [99, 45] width 126 height 19
click at [113, 123] on li "Custom Reports" at bounding box center [99, 123] width 124 height 14
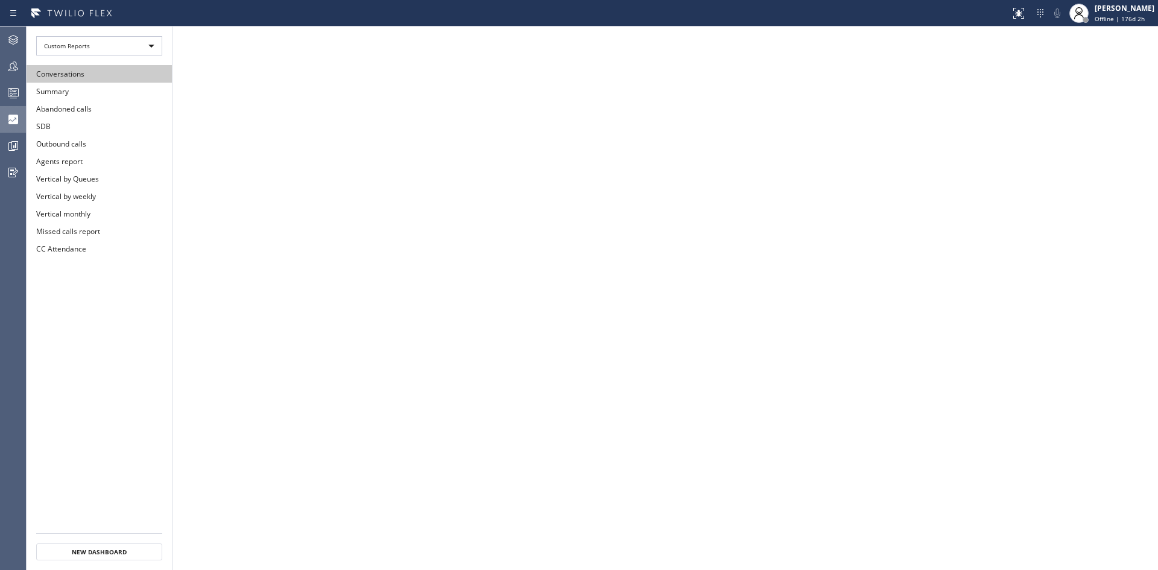
click at [112, 74] on button "Conversations" at bounding box center [99, 73] width 145 height 17
click at [83, 93] on button "Summary" at bounding box center [99, 91] width 145 height 17
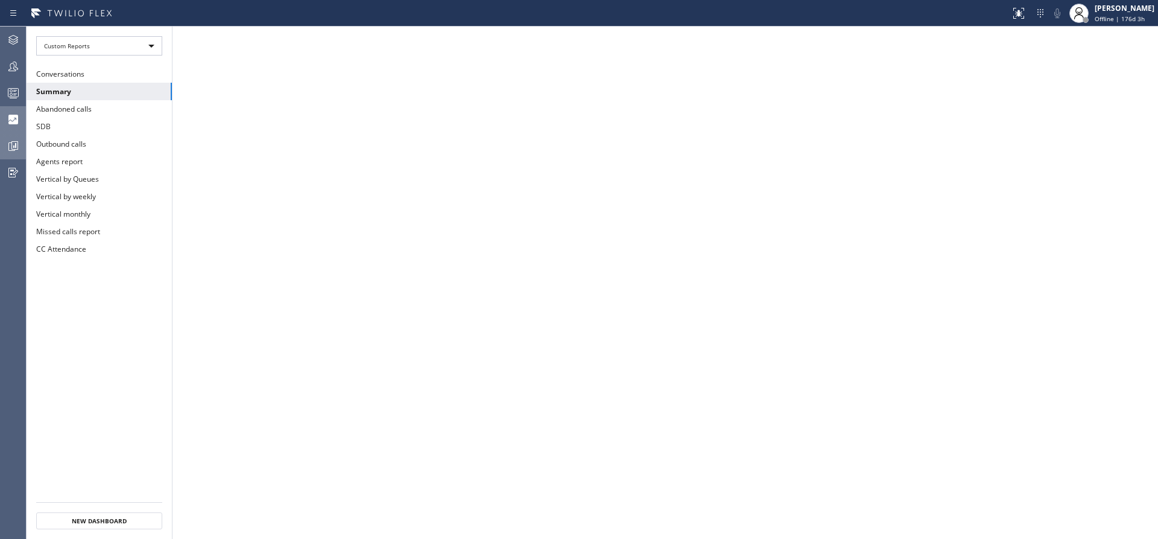
click at [14, 138] on div at bounding box center [13, 146] width 27 height 24
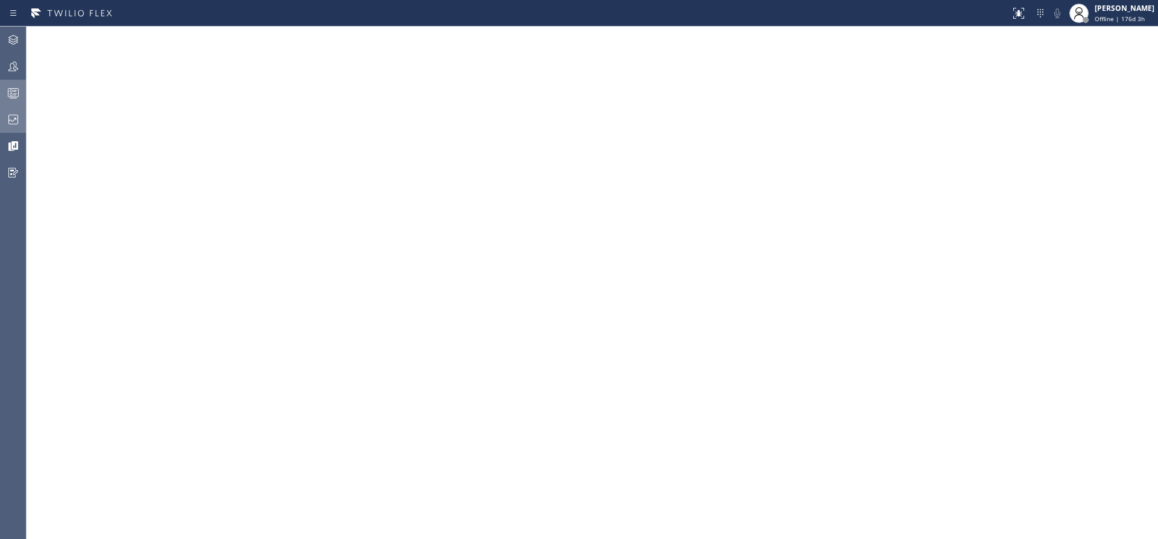
click at [16, 91] on icon at bounding box center [13, 94] width 7 height 8
click at [14, 117] on icon at bounding box center [13, 119] width 14 height 14
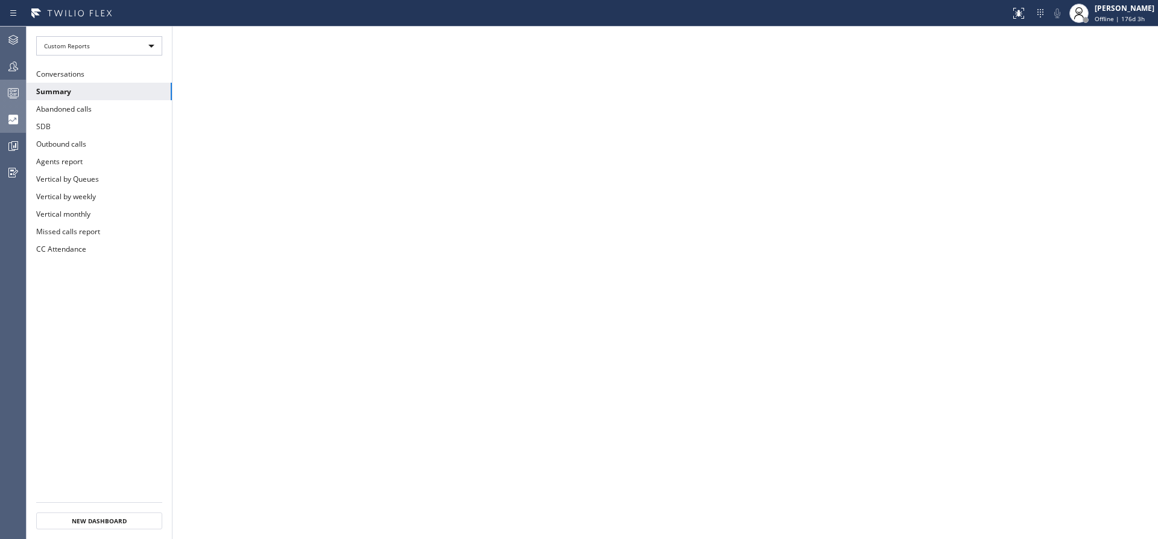
click at [11, 92] on circle at bounding box center [11, 91] width 2 height 2
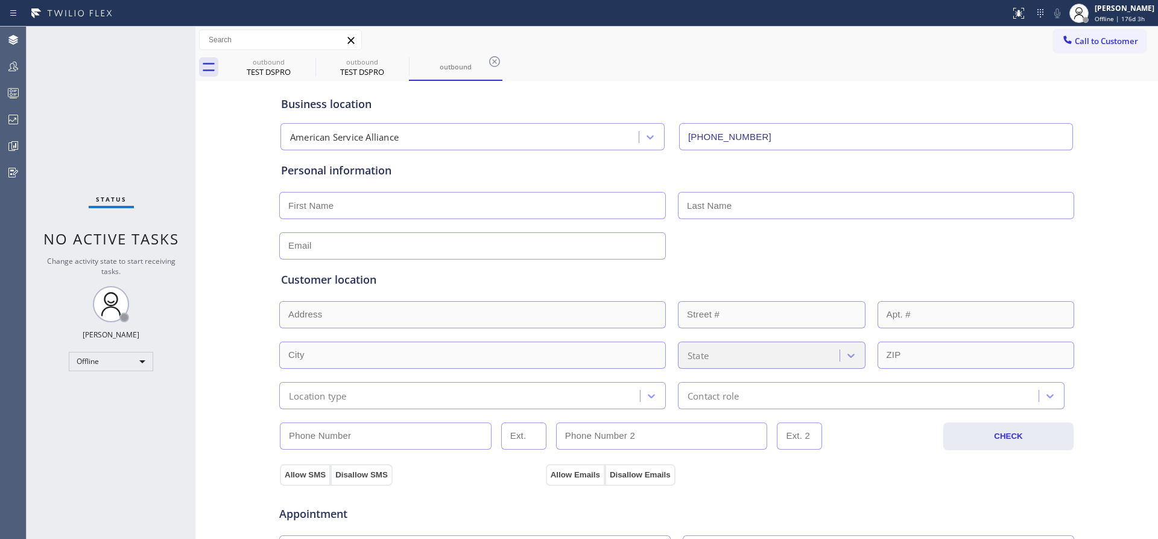
type input "[PHONE_NUMBER]"
click at [12, 97] on rect at bounding box center [13, 93] width 10 height 8
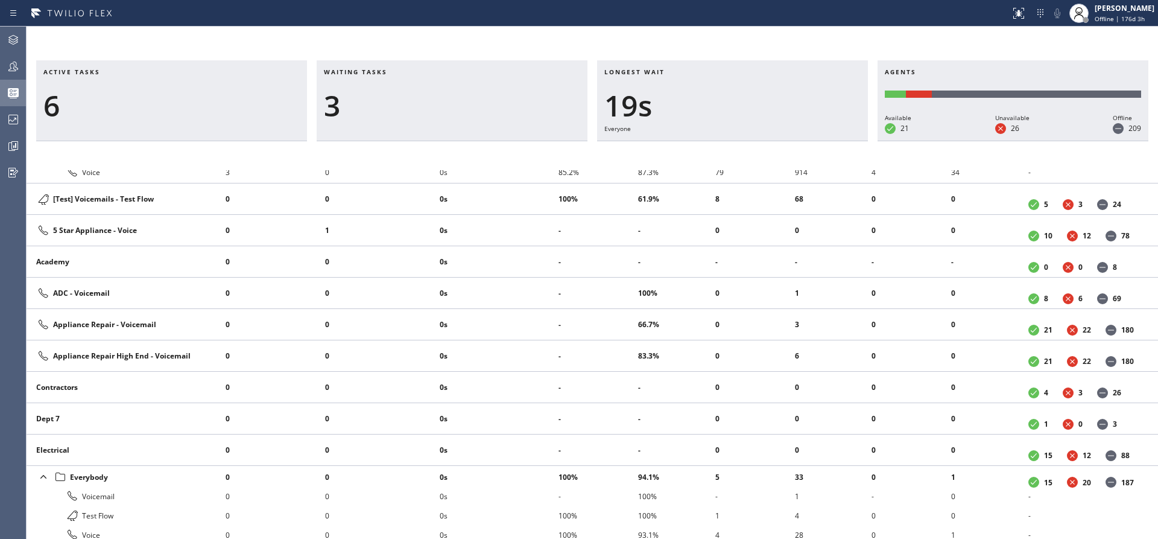
scroll to position [321, 0]
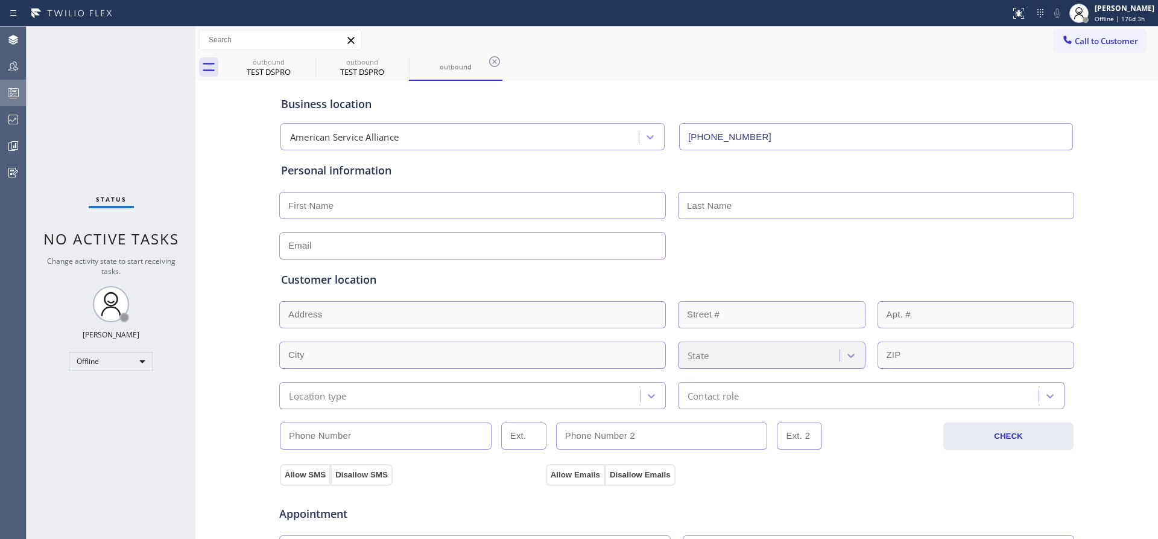
type input "[PHONE_NUMBER]"
click at [11, 63] on icon at bounding box center [13, 66] width 14 height 14
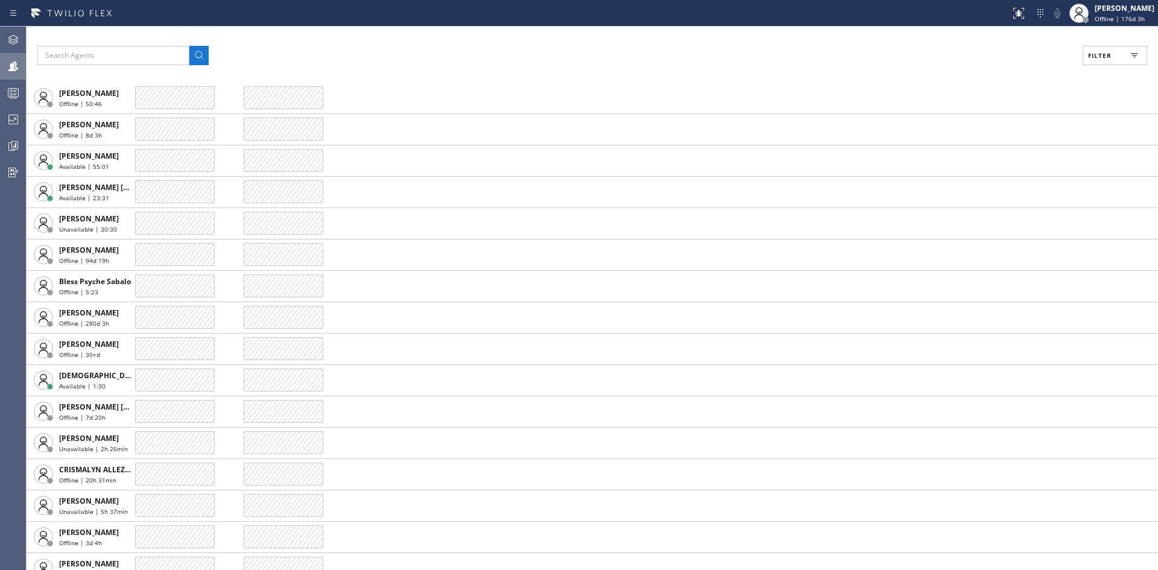
scroll to position [543, 0]
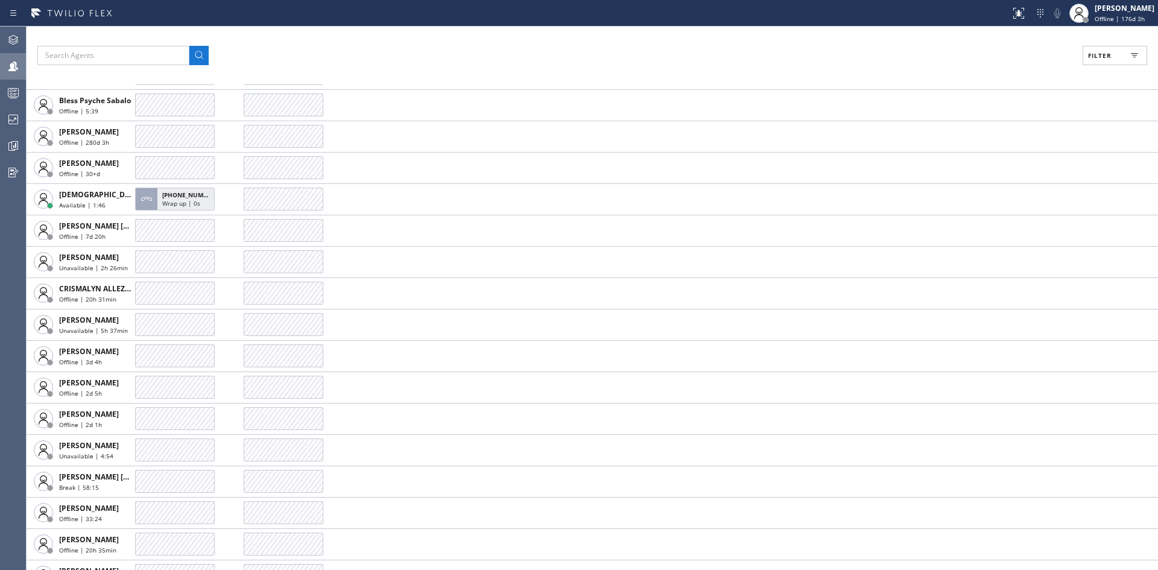
click at [1129, 54] on icon at bounding box center [1134, 55] width 14 height 14
click at [984, 140] on input "Available" at bounding box center [982, 142] width 14 height 14
checkbox input "true"
click at [1075, 71] on span "Apply" at bounding box center [1084, 69] width 25 height 8
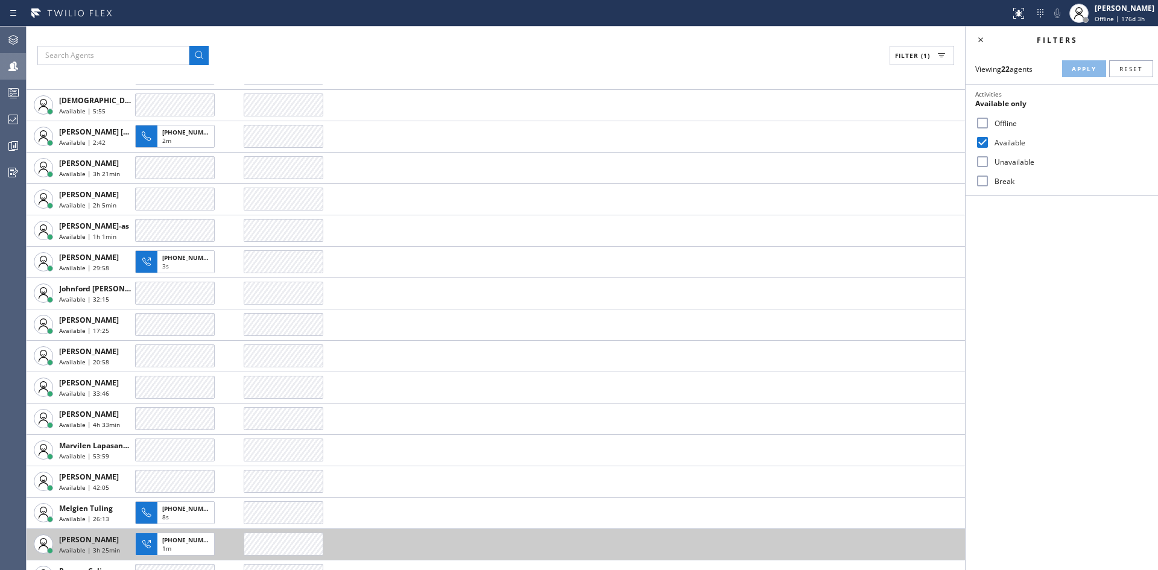
scroll to position [181, 0]
